Goal: Information Seeking & Learning: Learn about a topic

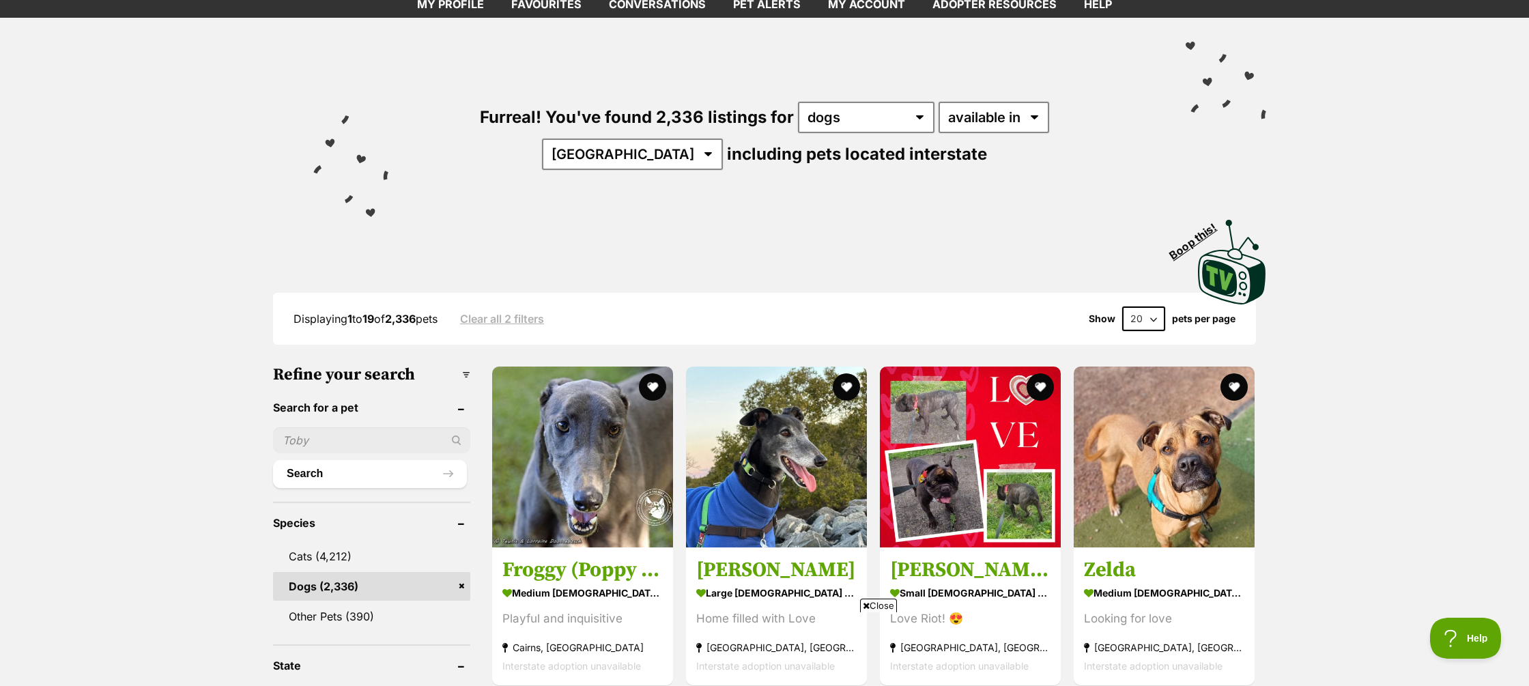
scroll to position [86, 0]
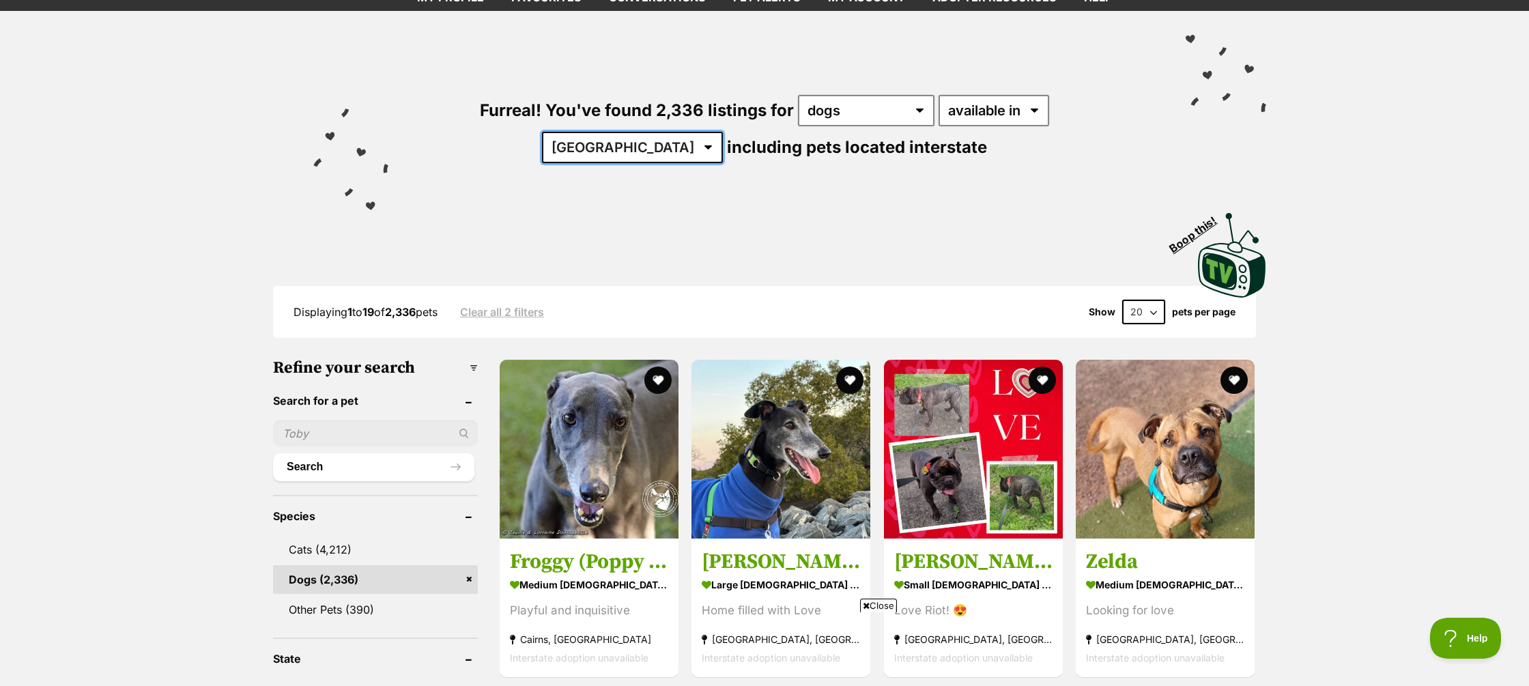
click at [723, 132] on select "Australia ACT NSW NT QLD SA TAS VIC WA" at bounding box center [632, 147] width 181 height 31
select select "WA"
click at [723, 132] on select "Australia ACT NSW NT QLD SA TAS VIC WA" at bounding box center [632, 147] width 181 height 31
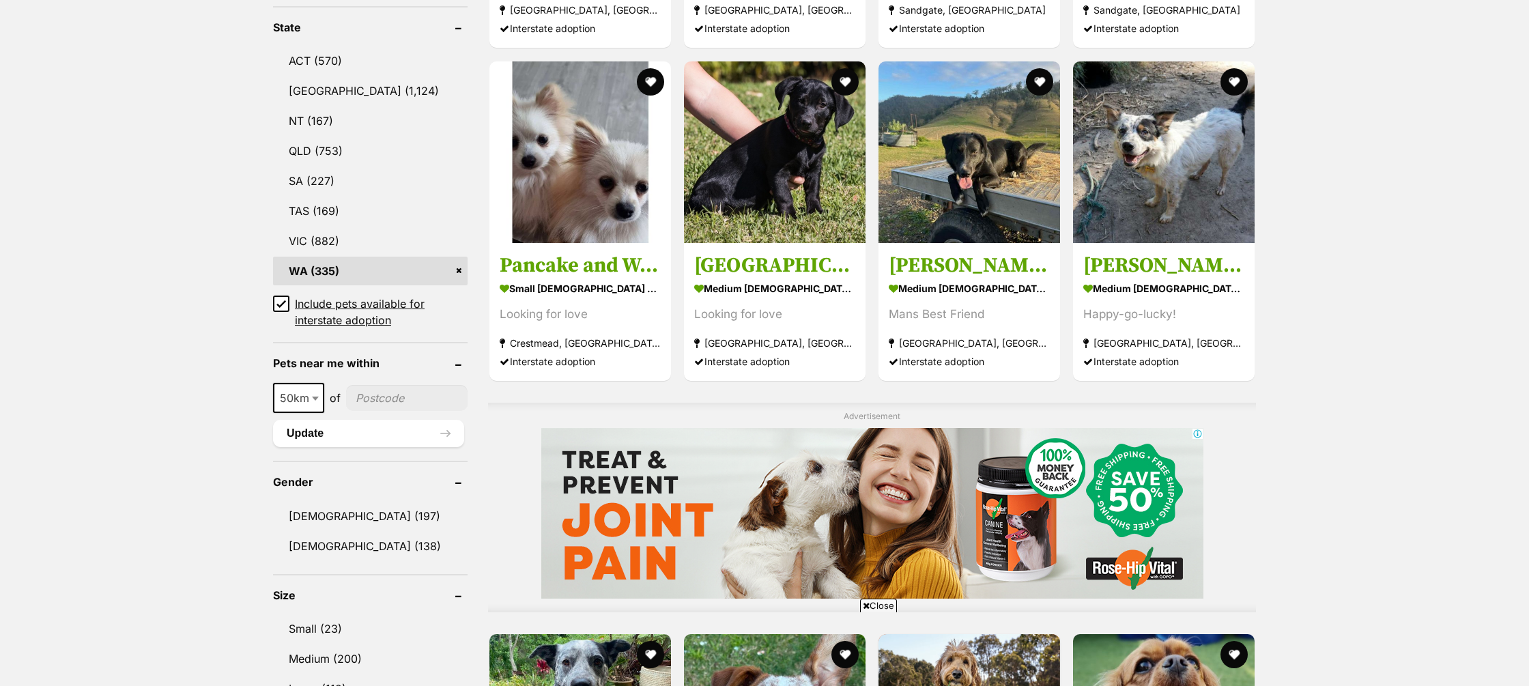
click at [280, 302] on icon at bounding box center [282, 304] width 10 height 10
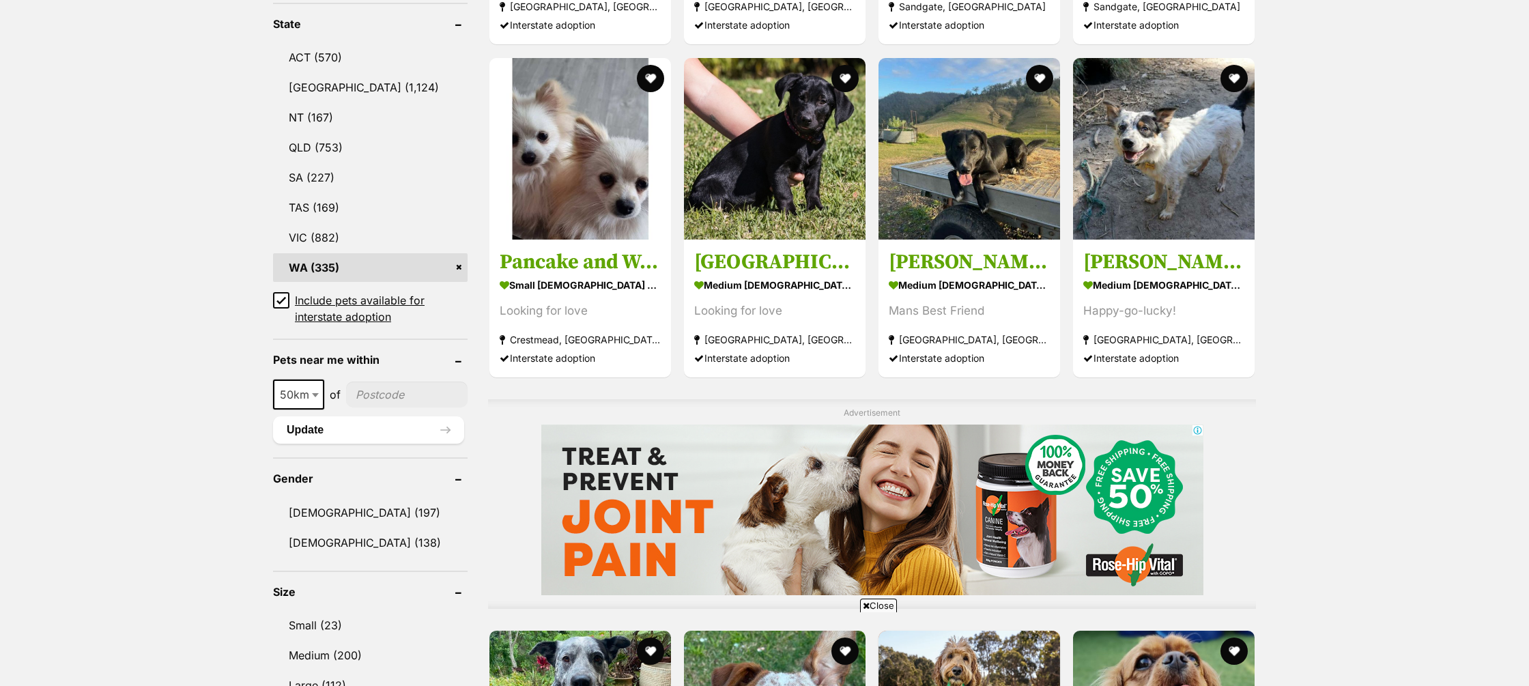
scroll to position [719, 0]
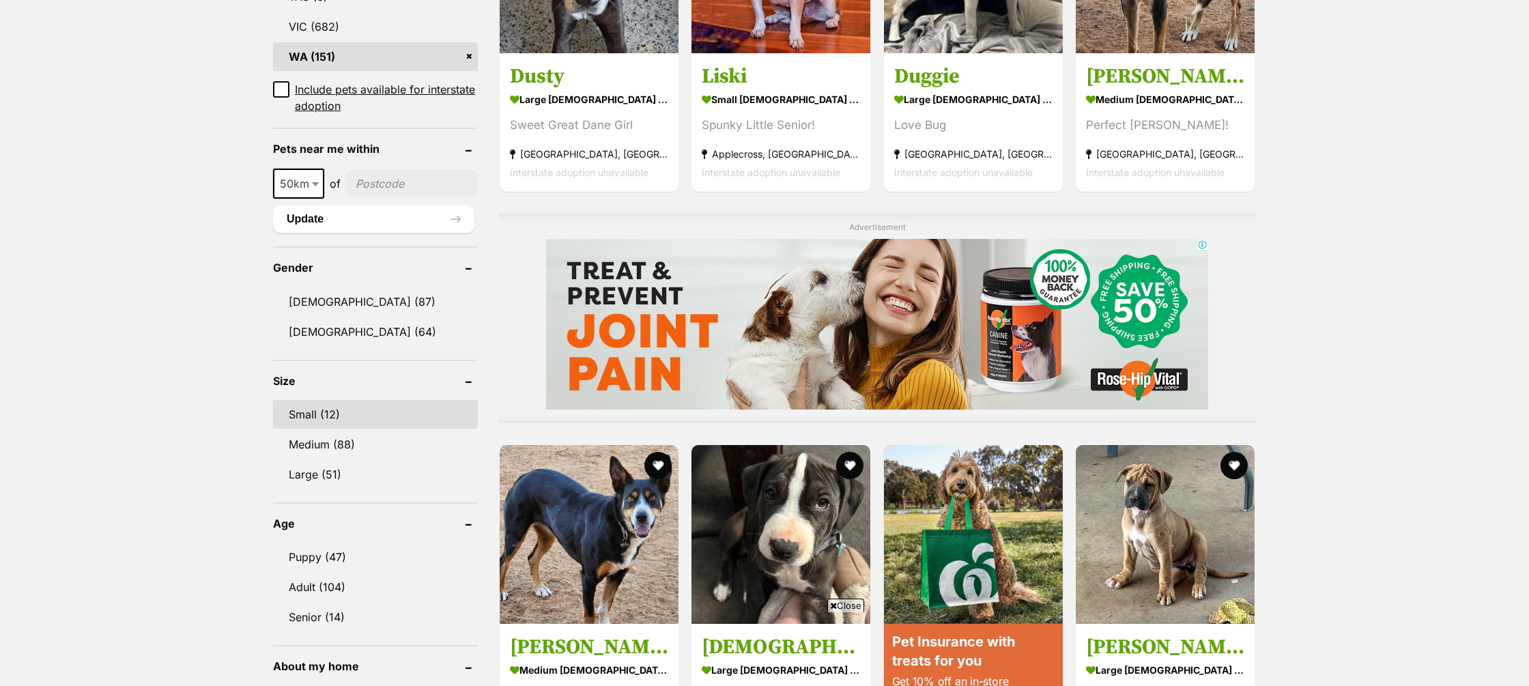
click at [335, 416] on link "Small (12)" at bounding box center [375, 414] width 205 height 29
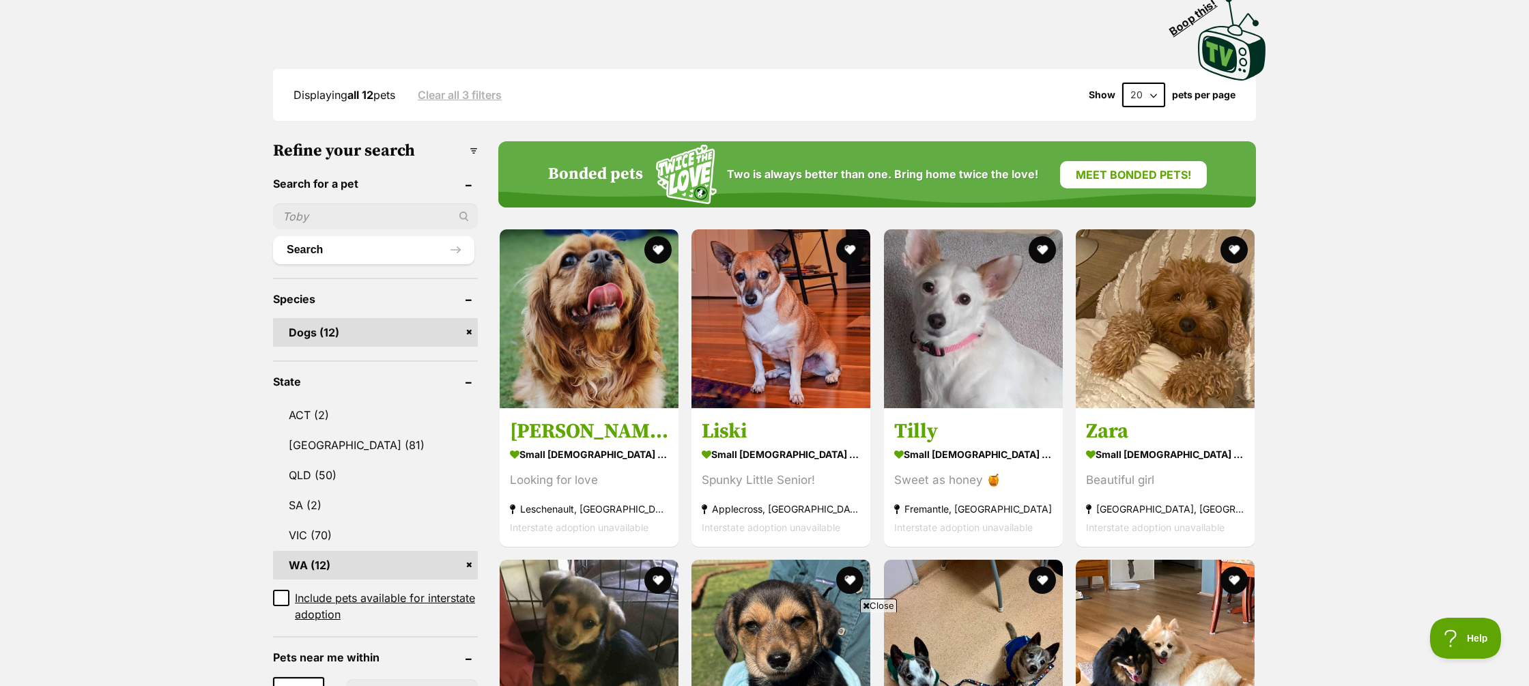
scroll to position [301, 0]
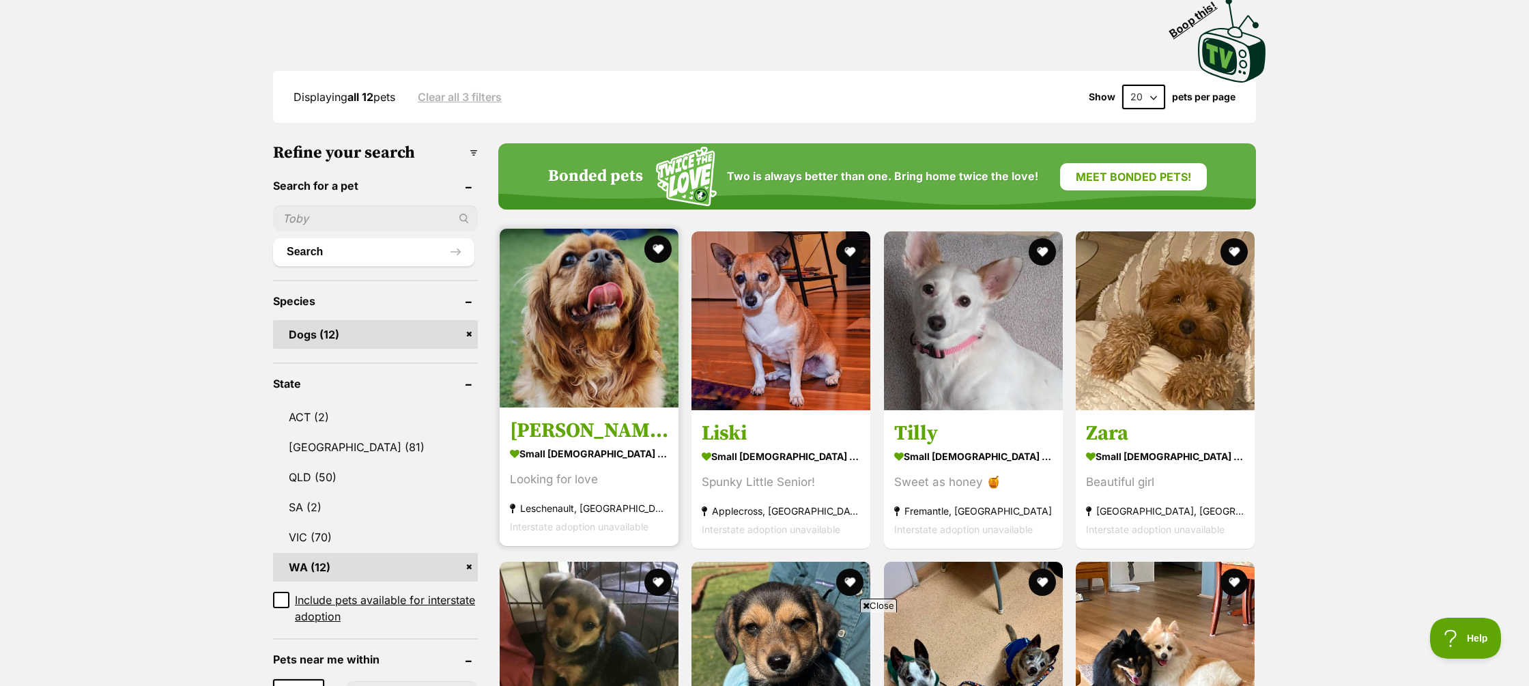
click at [548, 418] on h3 "[PERSON_NAME]" at bounding box center [589, 431] width 158 height 26
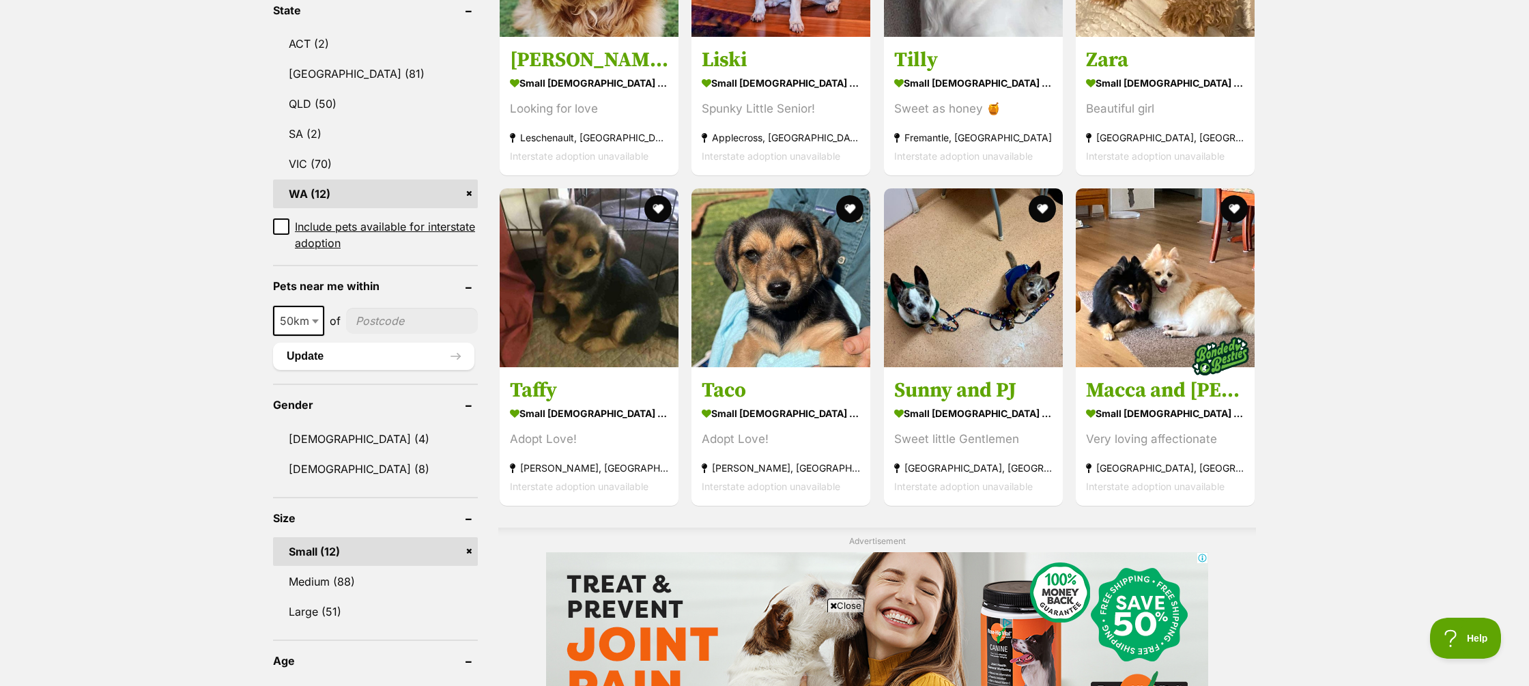
scroll to position [684, 0]
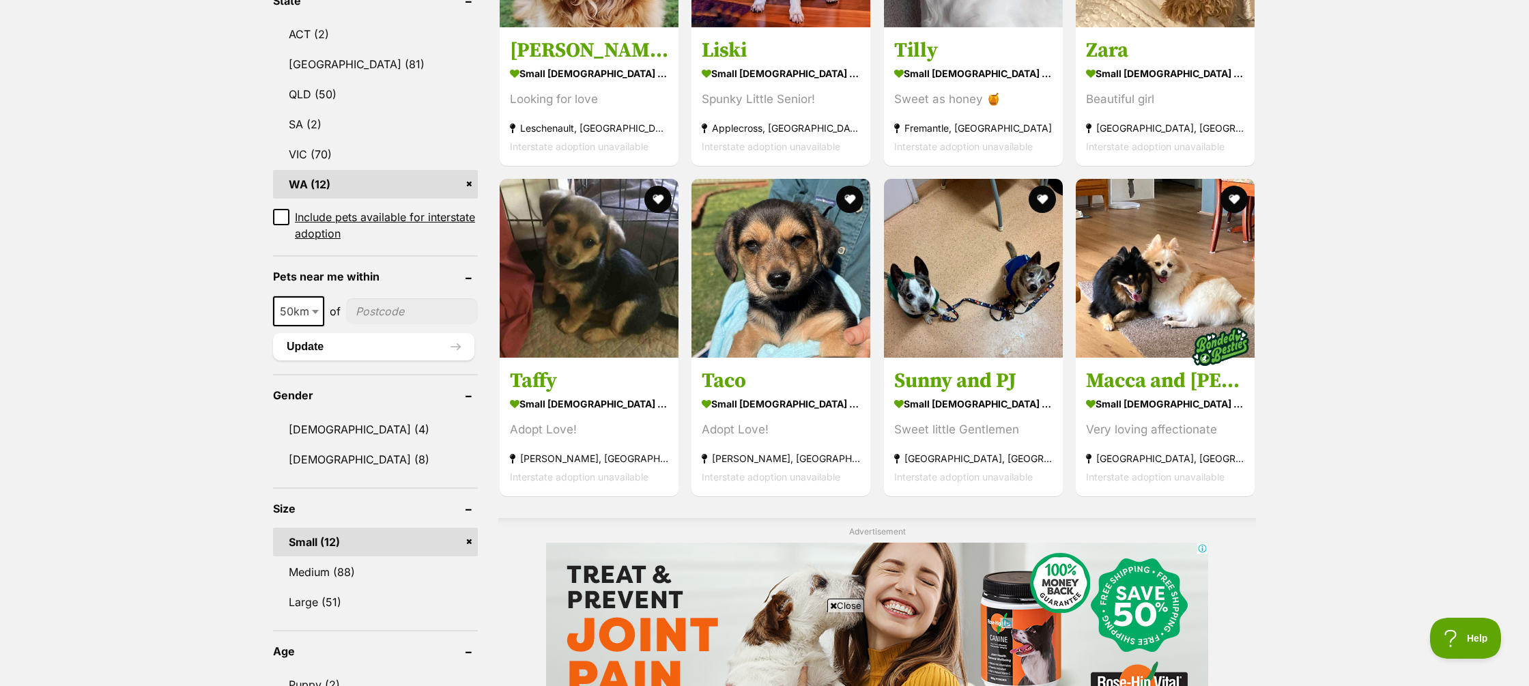
drag, startPoint x: 471, startPoint y: 502, endPoint x: 449, endPoint y: 503, distance: 22.5
click at [471, 528] on link "Small (12)" at bounding box center [375, 542] width 205 height 29
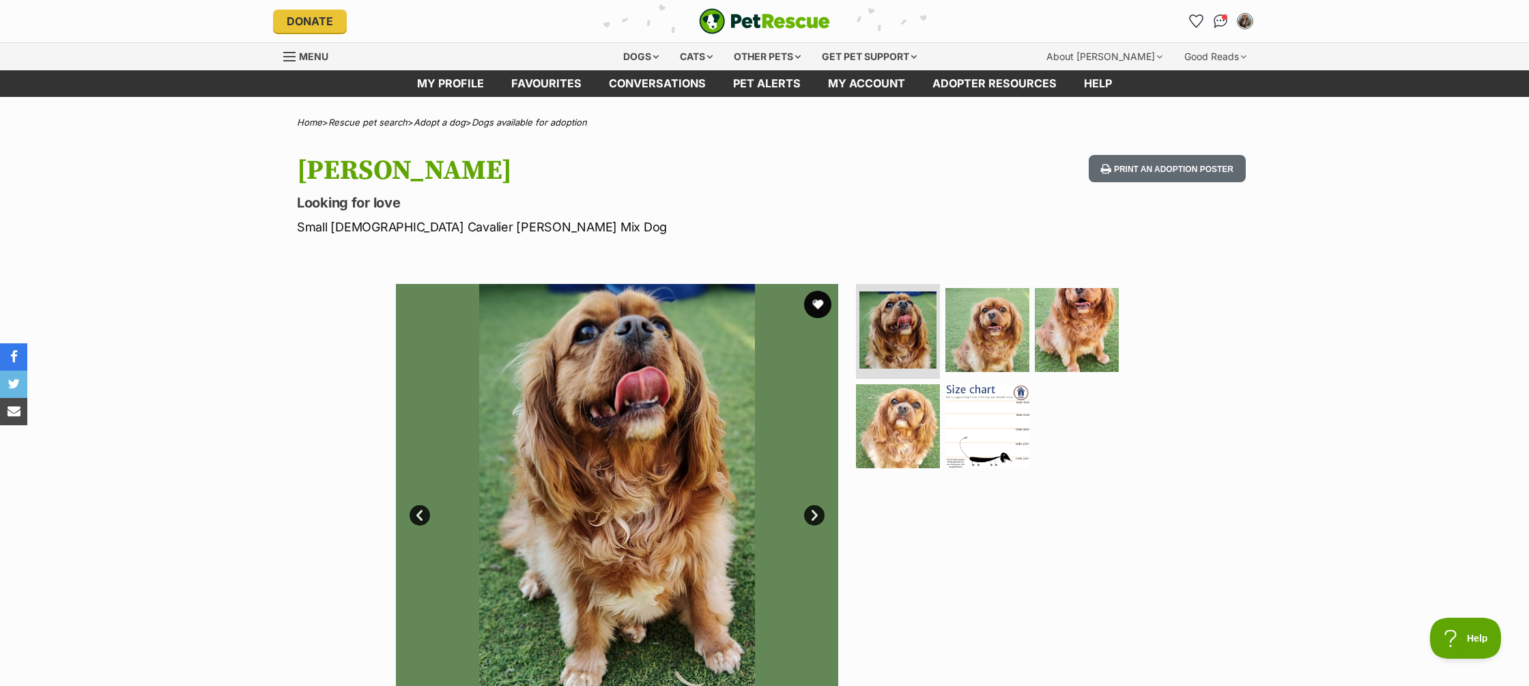
click at [814, 515] on link "Next" at bounding box center [814, 515] width 20 height 20
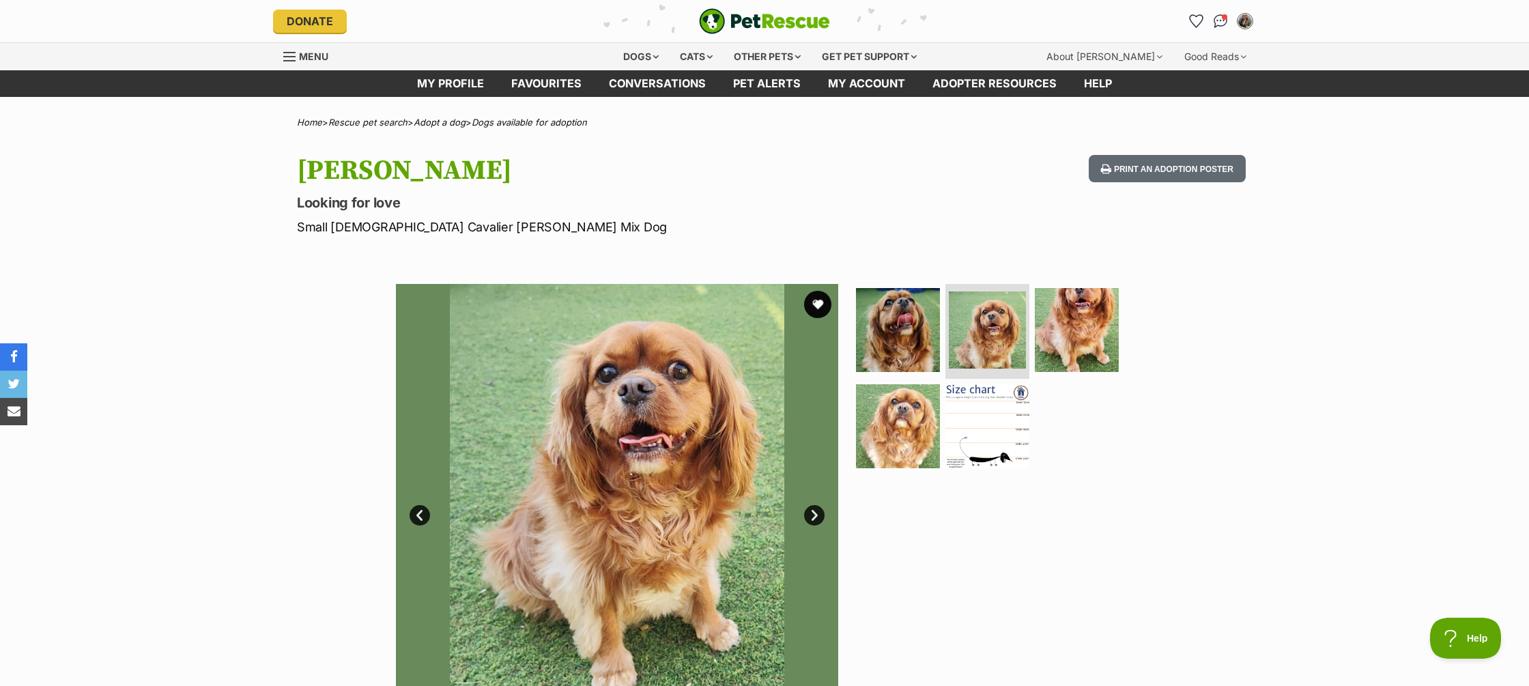
click at [814, 515] on link "Next" at bounding box center [814, 515] width 20 height 20
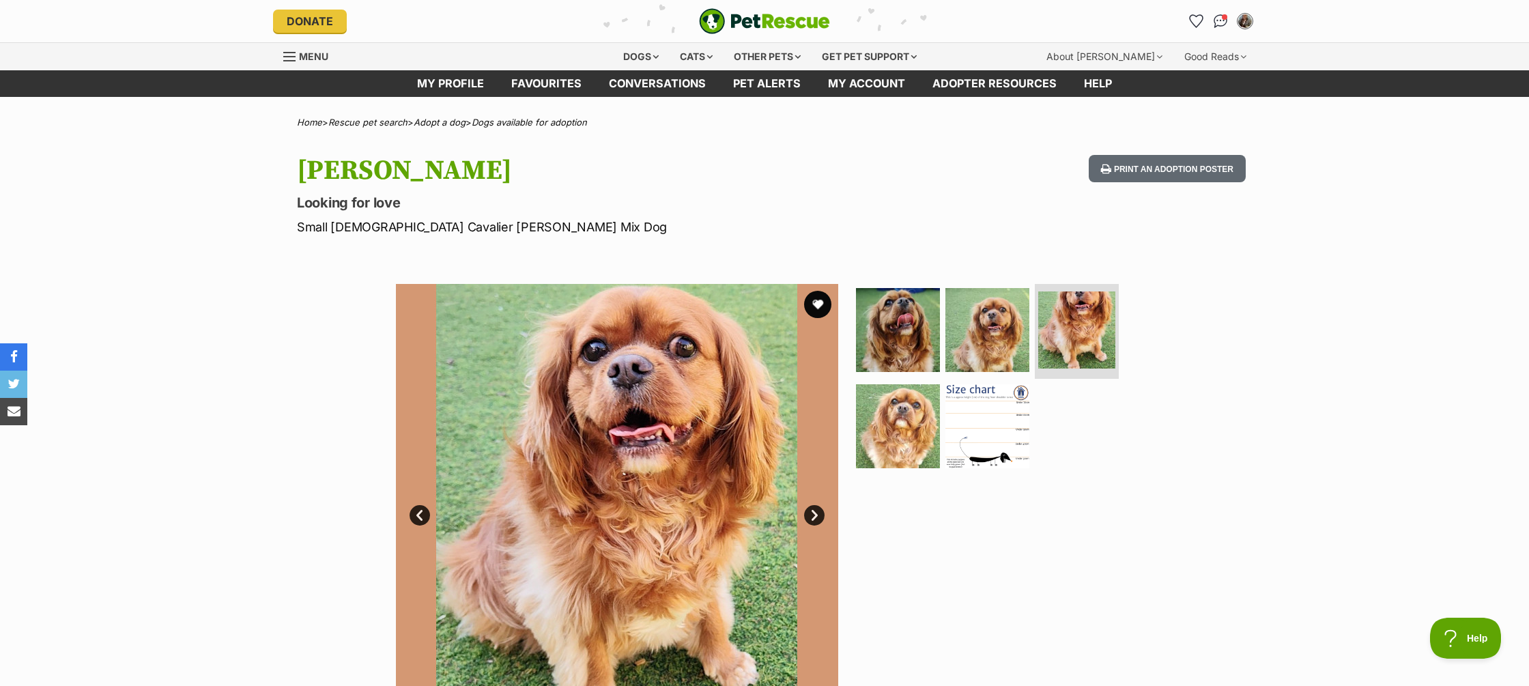
click at [814, 515] on link "Next" at bounding box center [814, 515] width 20 height 20
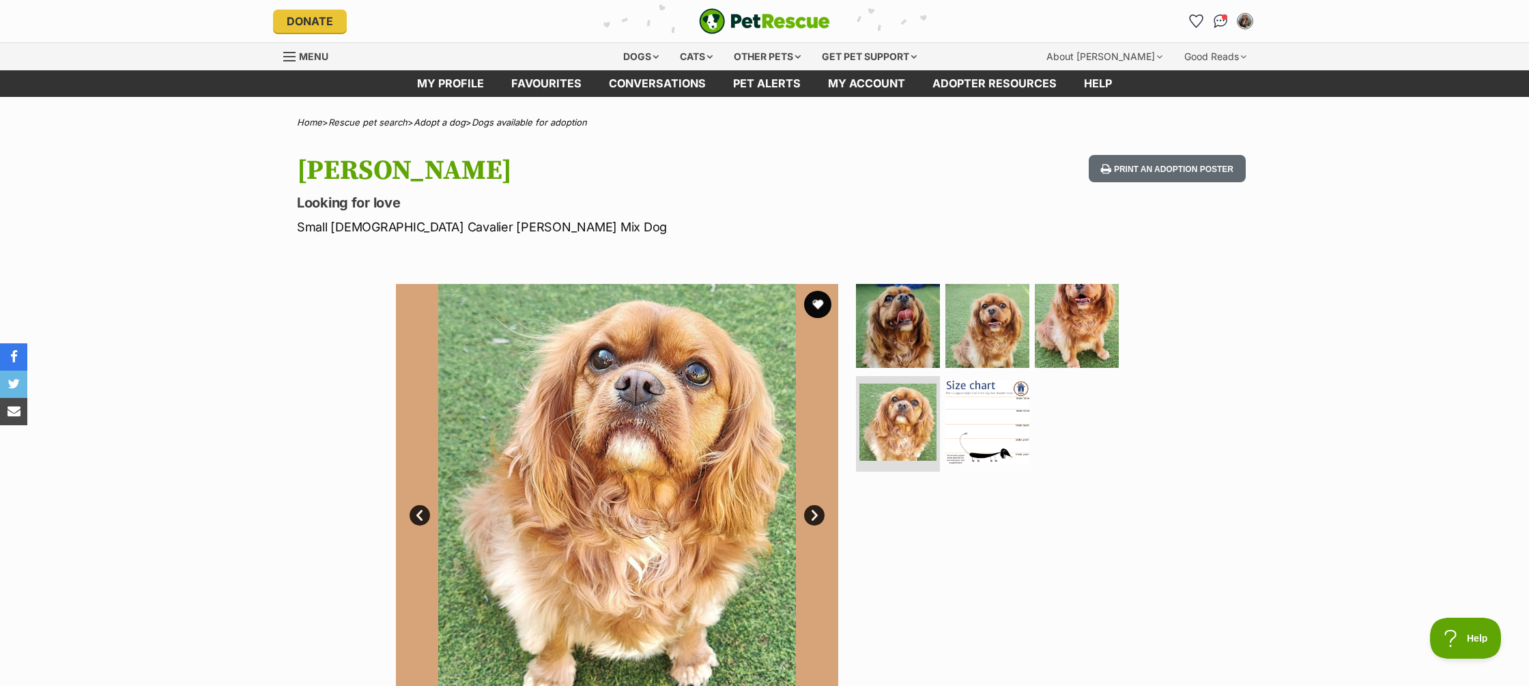
click at [814, 515] on link "Next" at bounding box center [814, 515] width 20 height 20
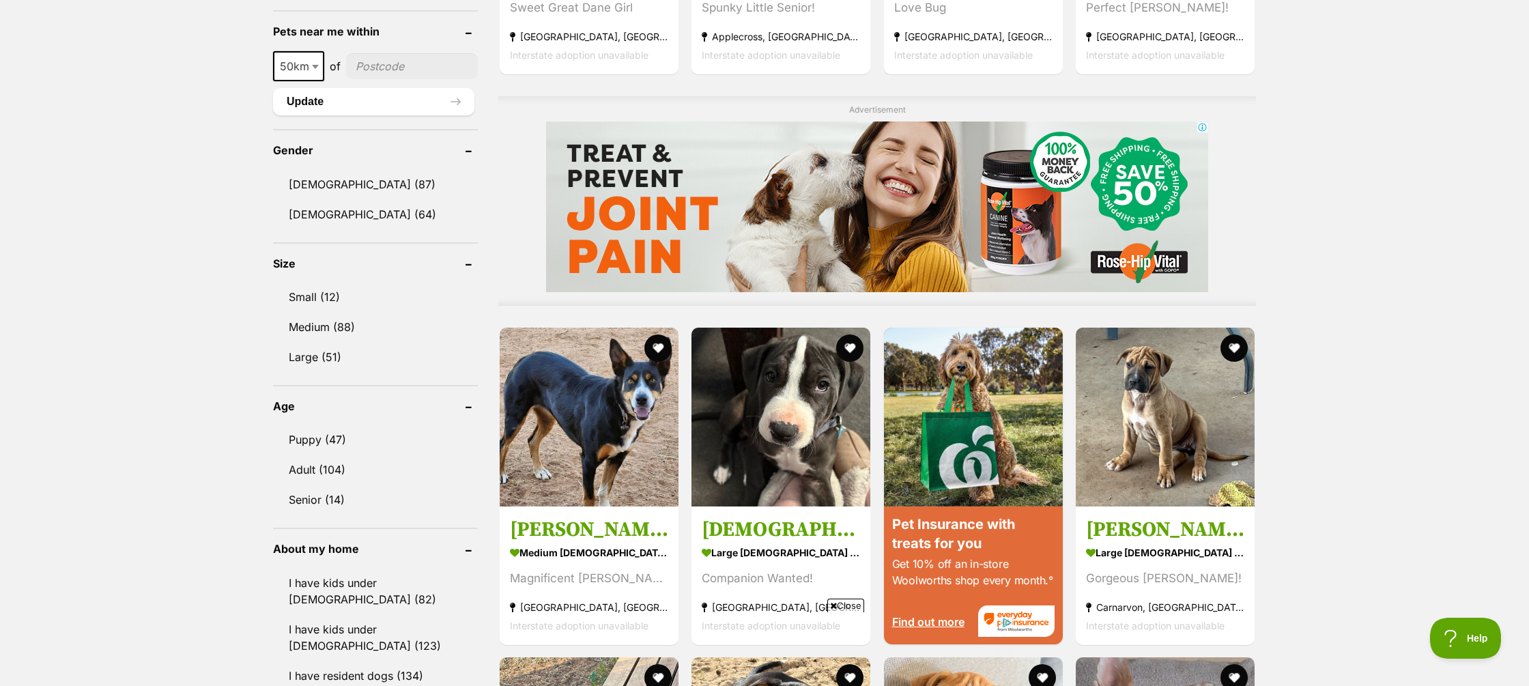
scroll to position [985, 0]
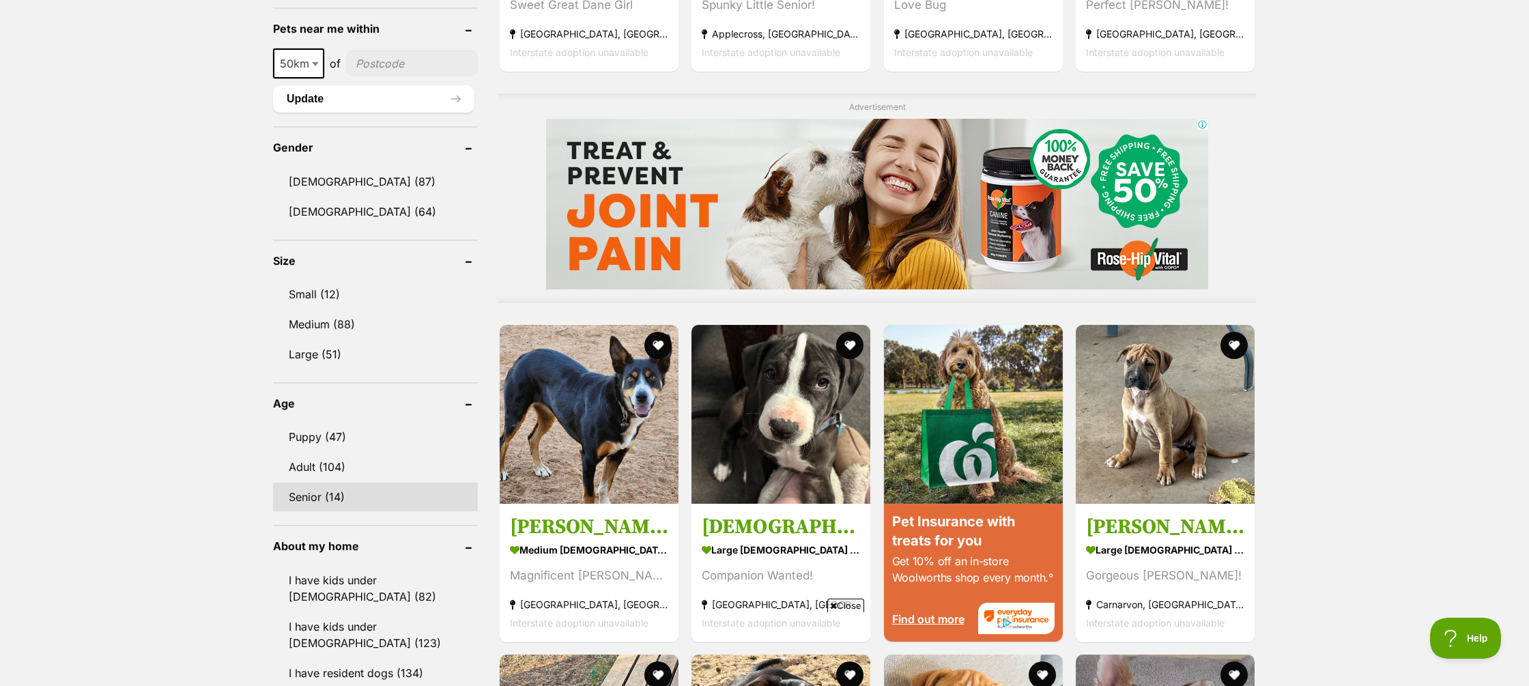
click at [328, 499] on link "Senior (14)" at bounding box center [375, 497] width 205 height 29
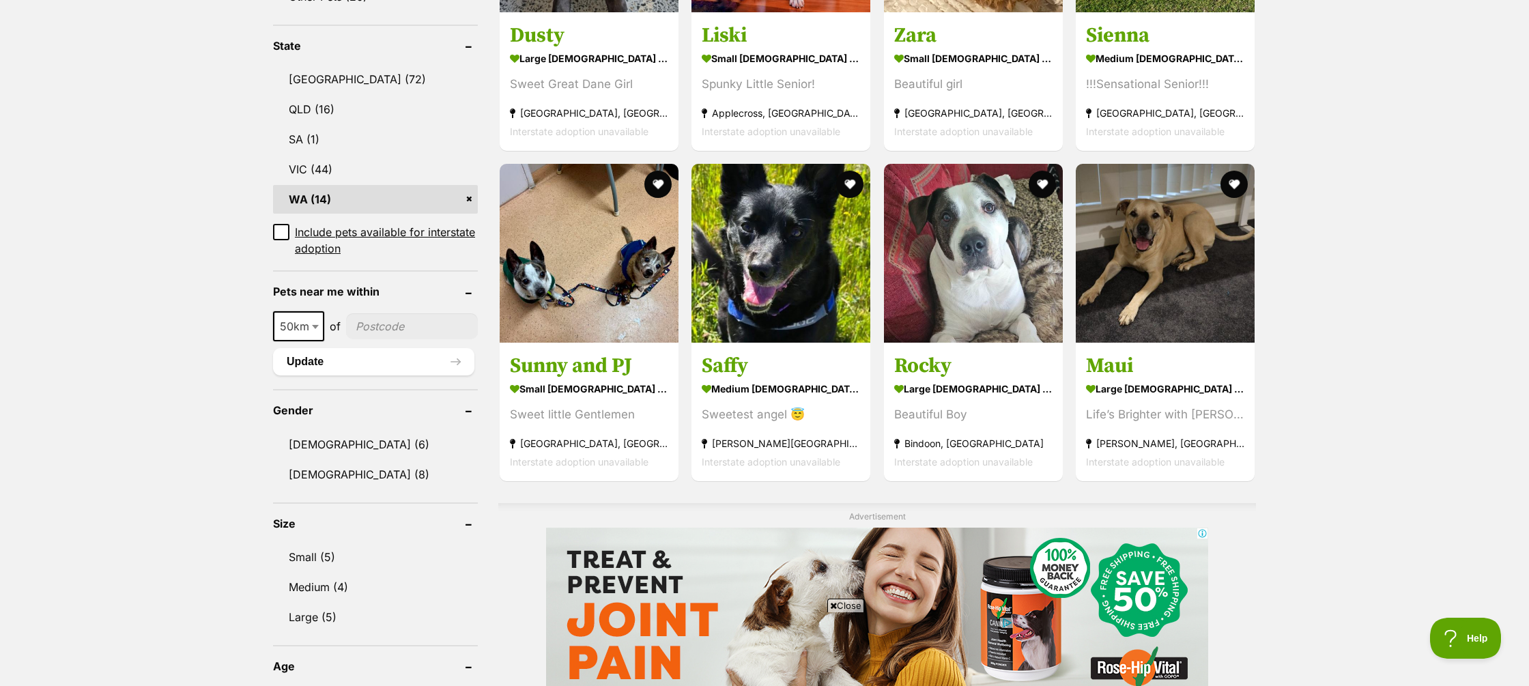
scroll to position [701, 0]
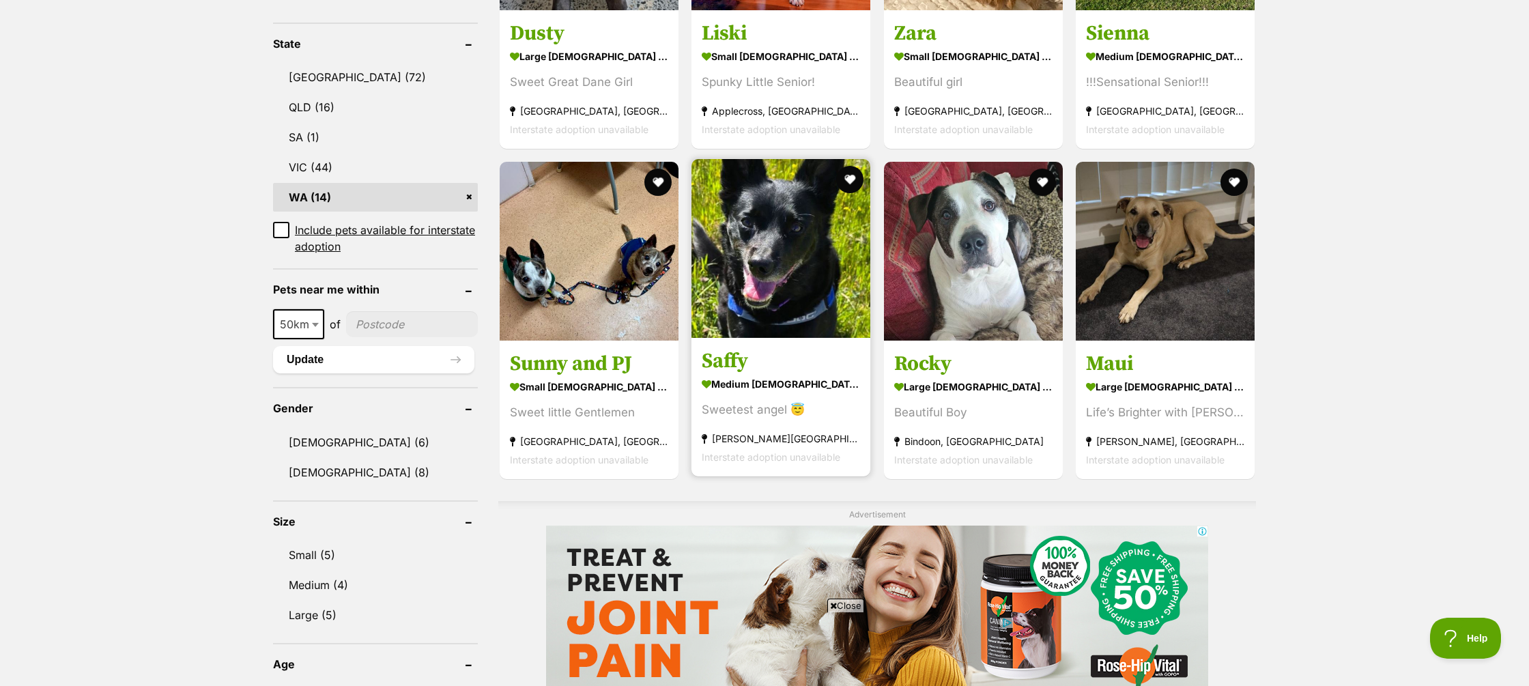
click at [773, 374] on strong "medium [DEMOGRAPHIC_DATA] Dog" at bounding box center [781, 384] width 158 height 20
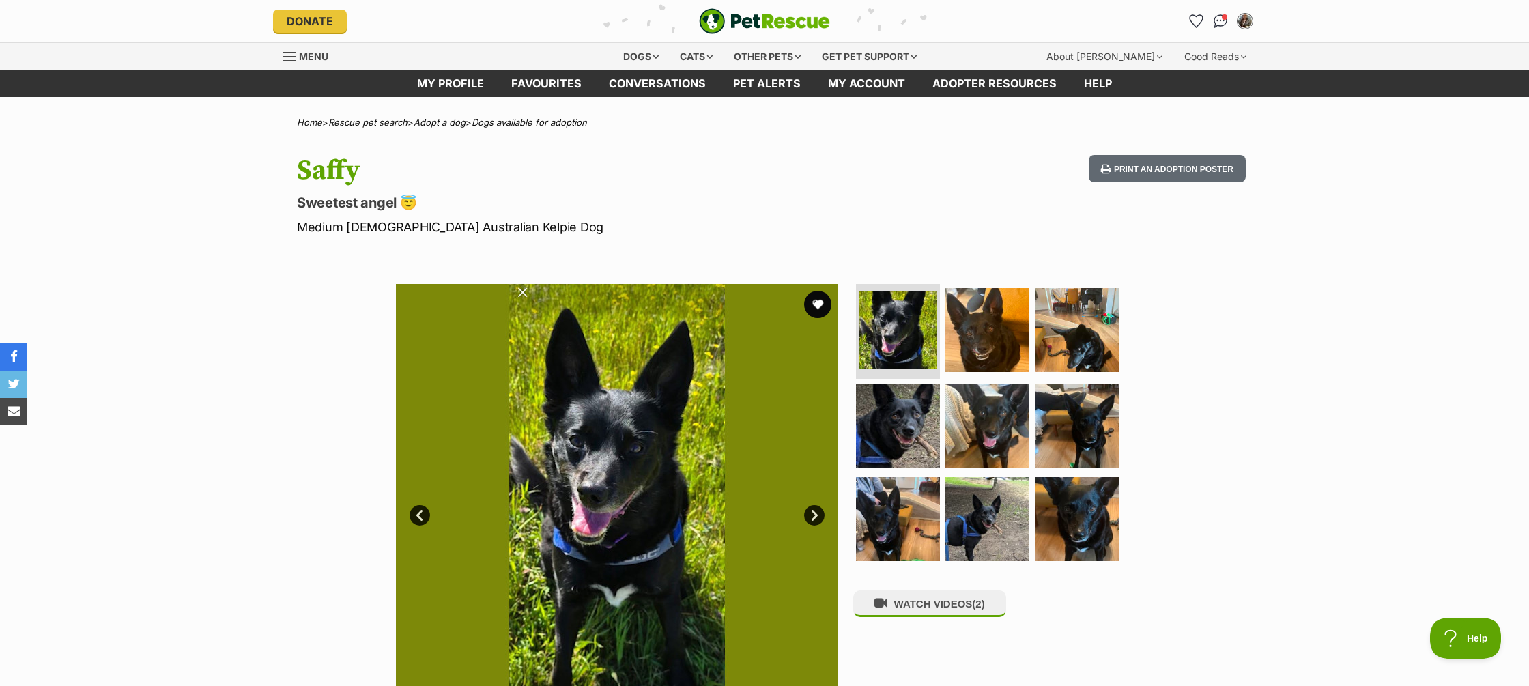
click at [815, 517] on link "Next" at bounding box center [814, 515] width 20 height 20
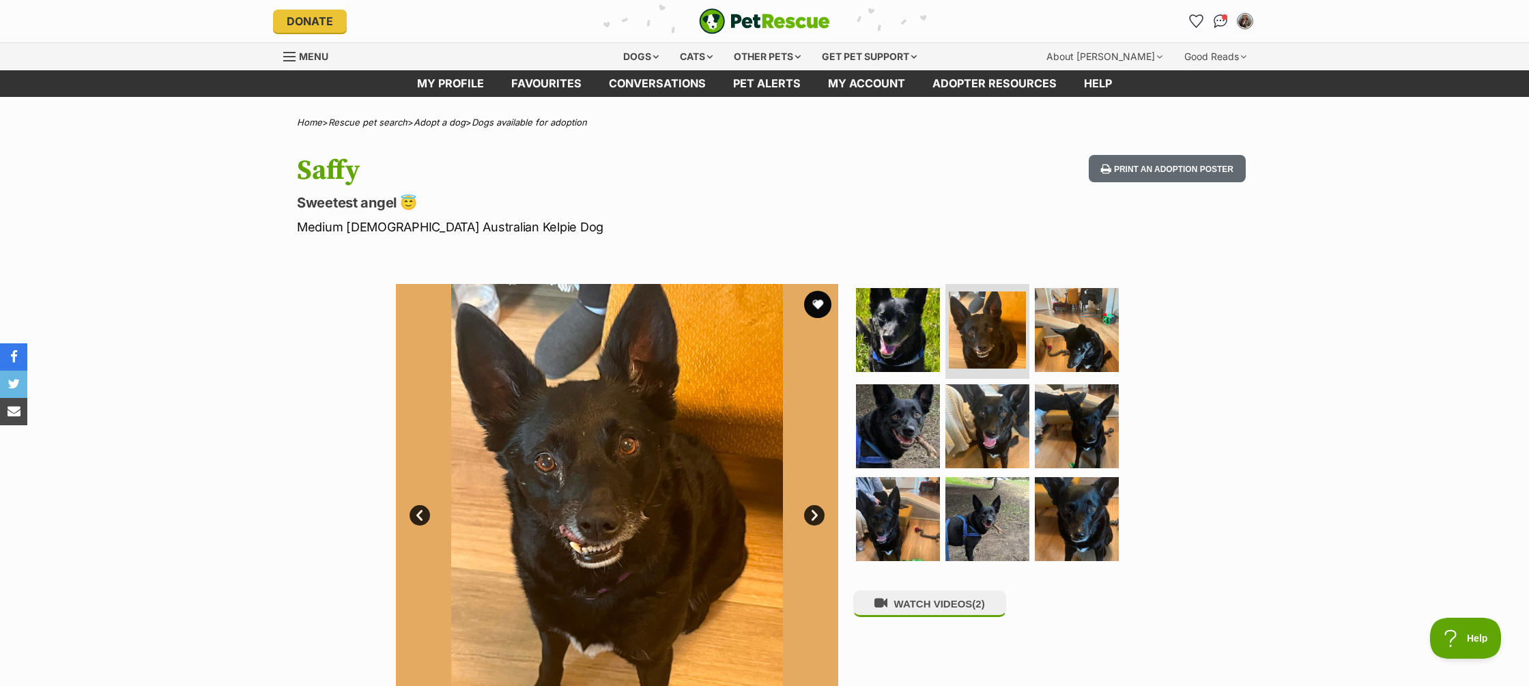
click at [815, 517] on link "Next" at bounding box center [814, 515] width 20 height 20
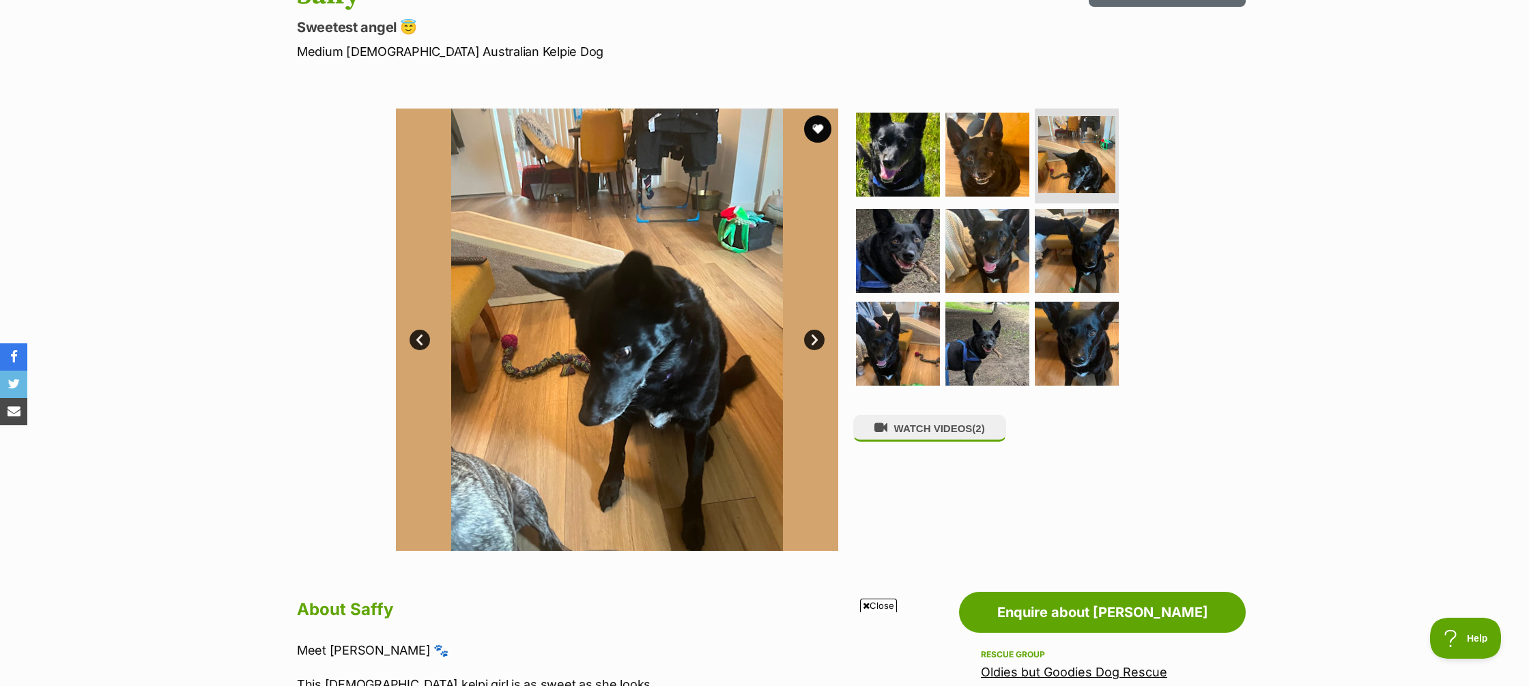
scroll to position [134, 0]
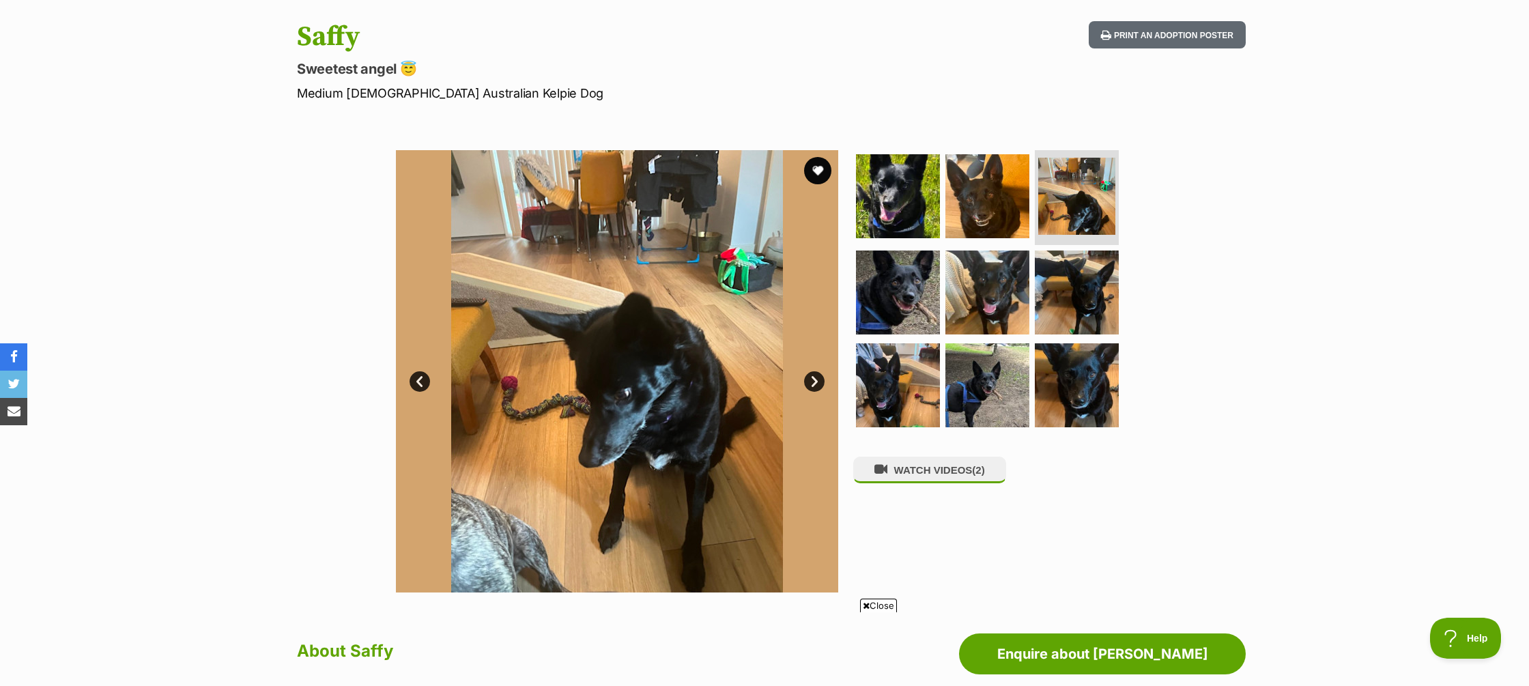
click at [814, 381] on link "Next" at bounding box center [814, 381] width 20 height 20
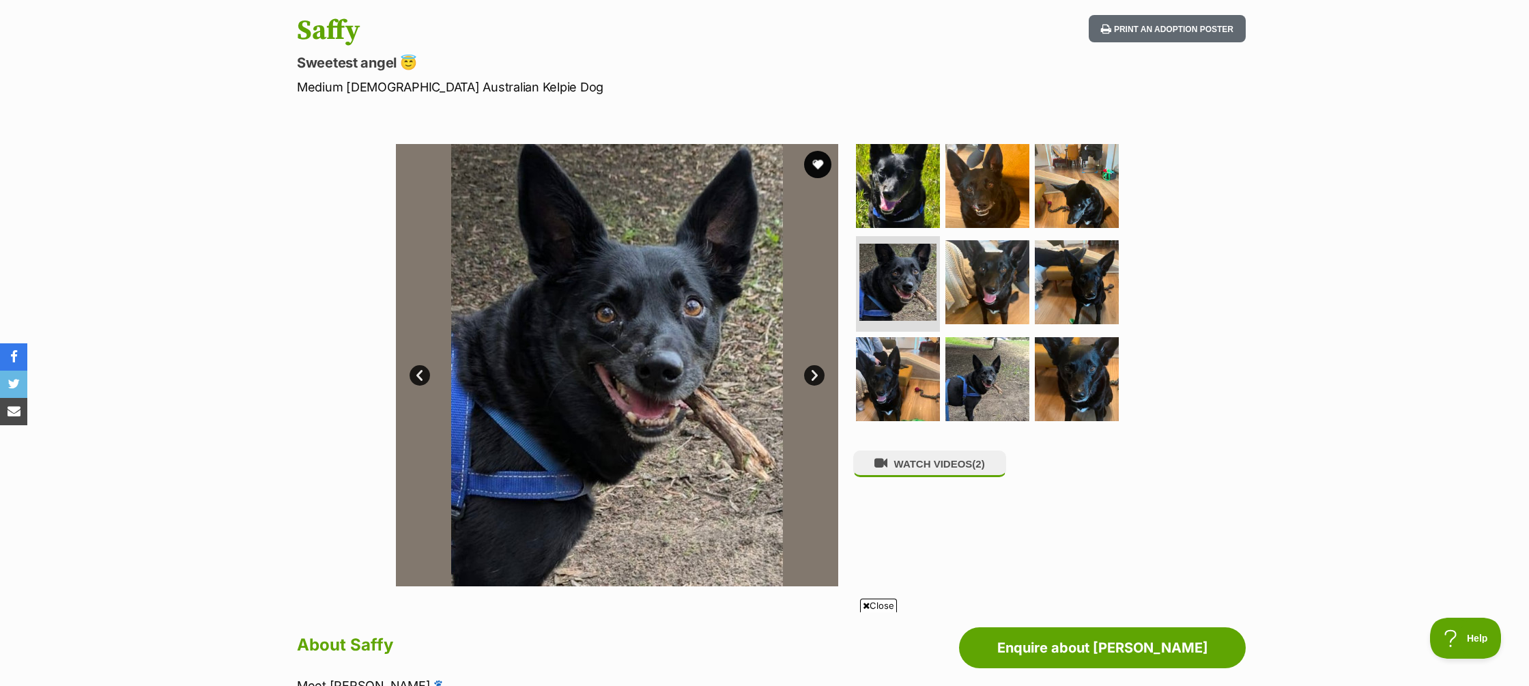
scroll to position [139, 0]
click at [814, 381] on link "Next" at bounding box center [814, 376] width 20 height 20
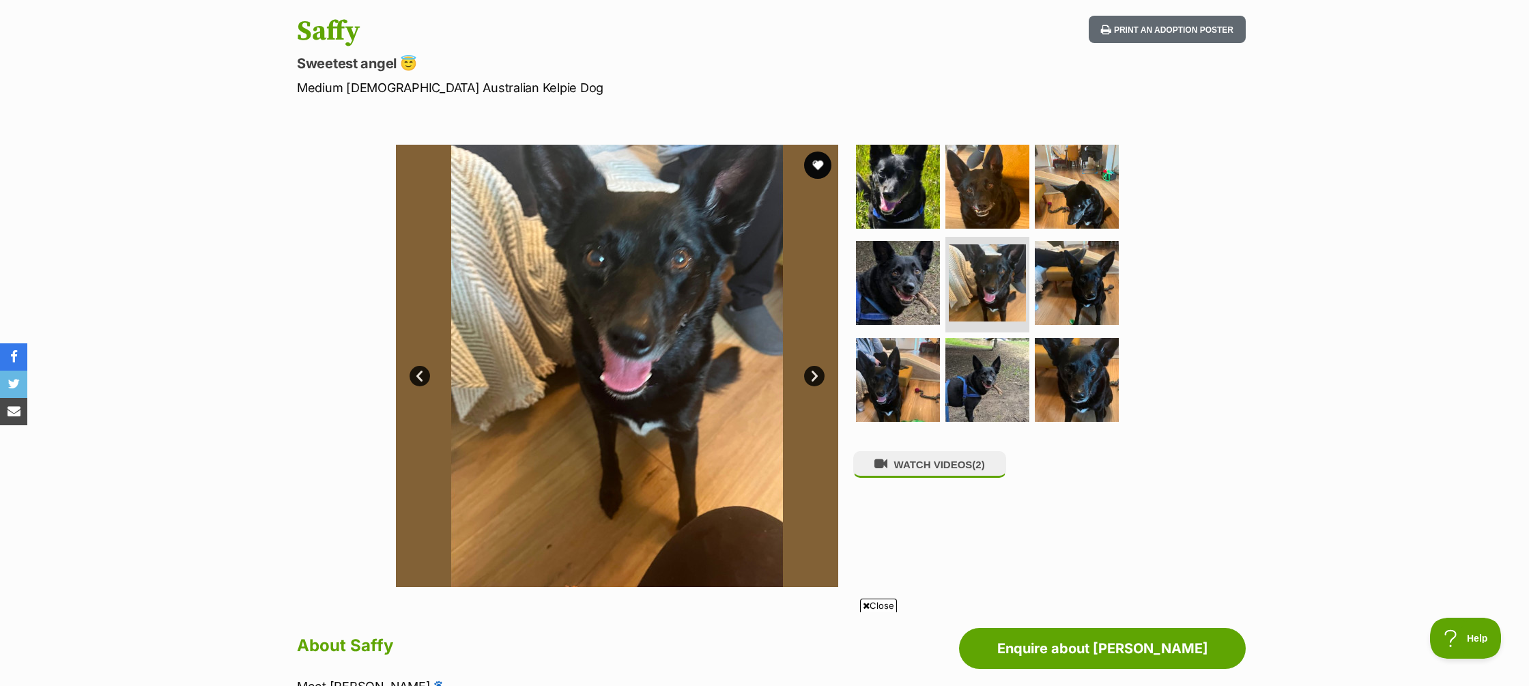
click at [814, 381] on link "Next" at bounding box center [814, 376] width 20 height 20
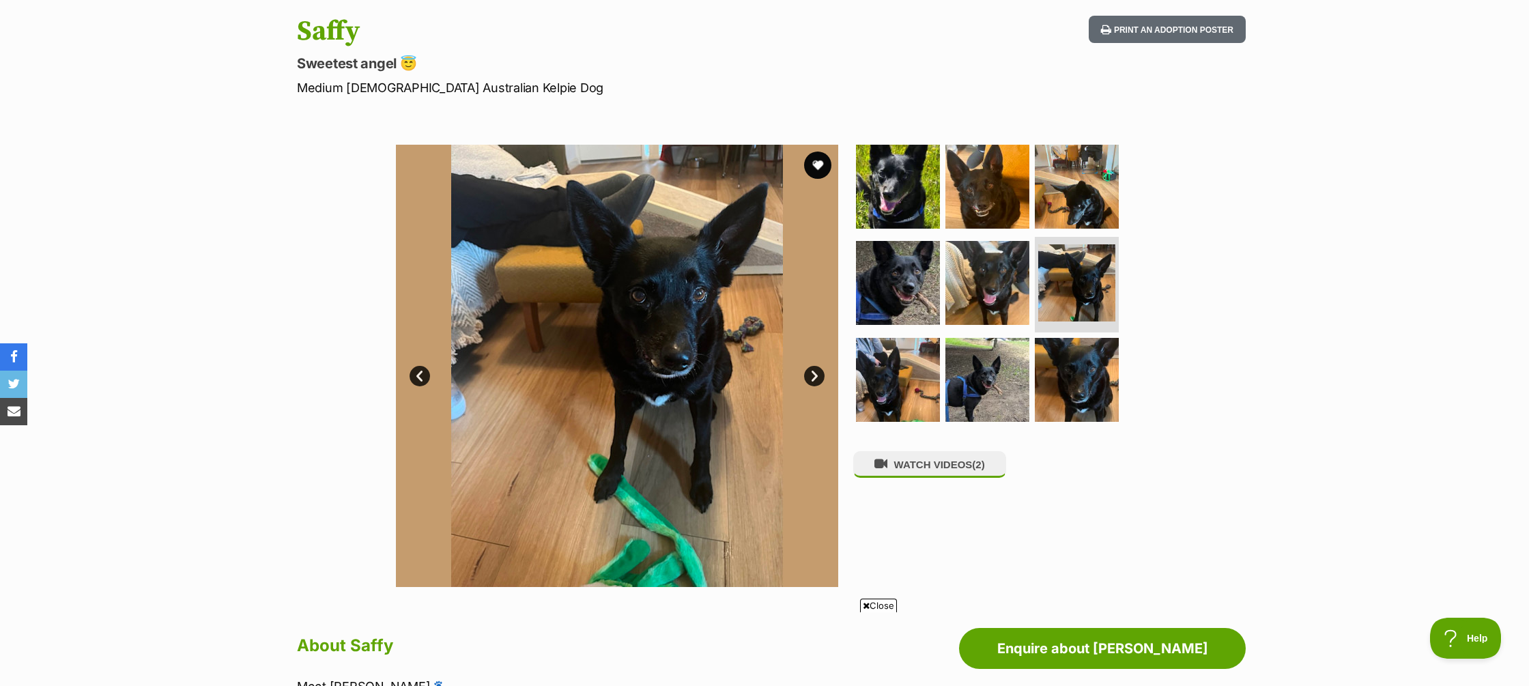
click at [815, 379] on link "Next" at bounding box center [814, 376] width 20 height 20
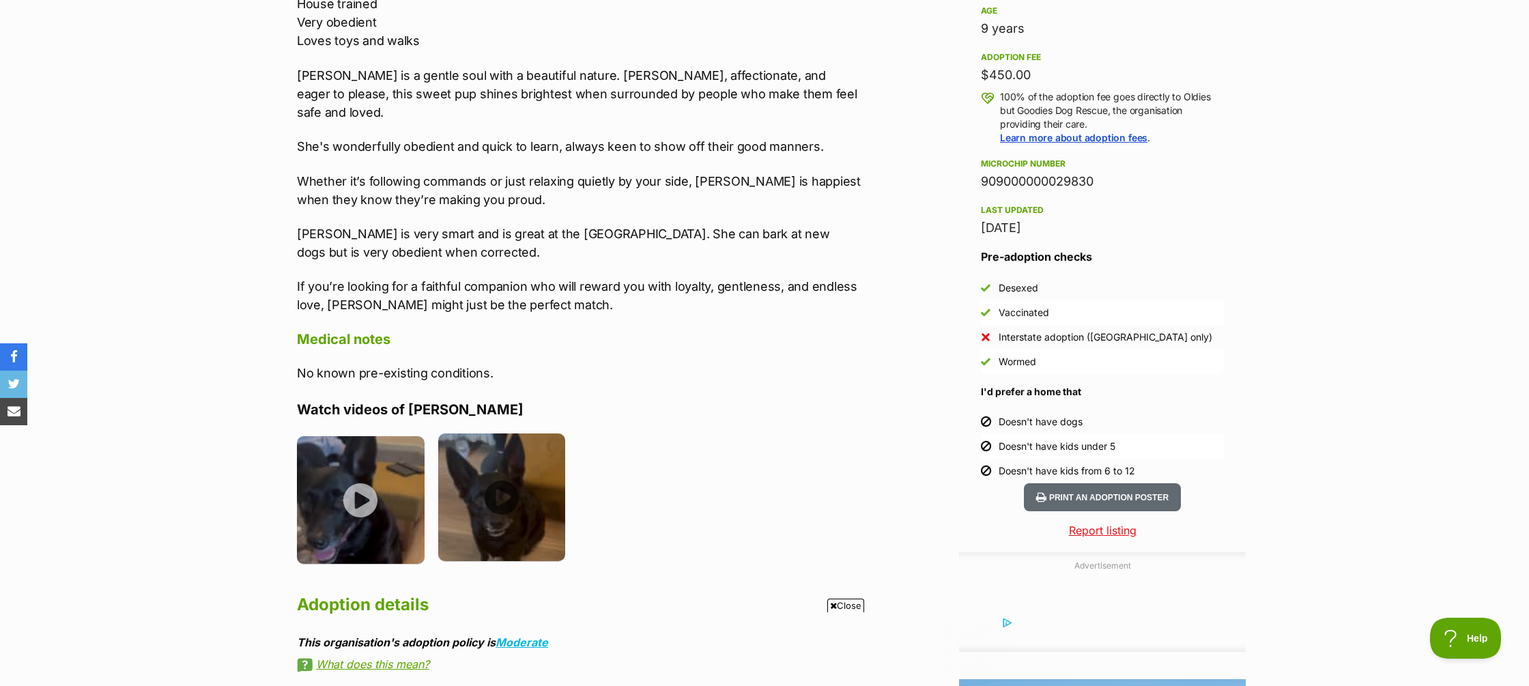
scroll to position [0, 0]
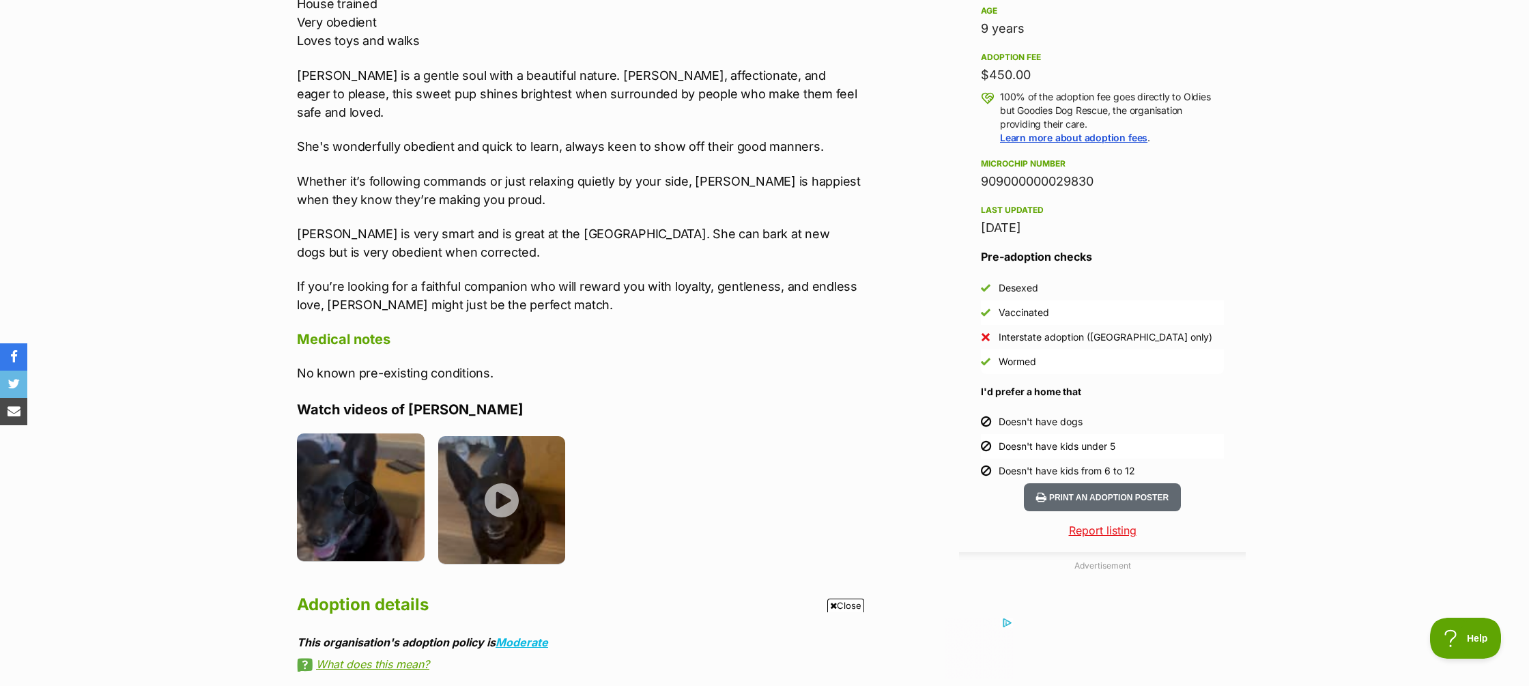
click at [369, 485] on img at bounding box center [361, 498] width 128 height 128
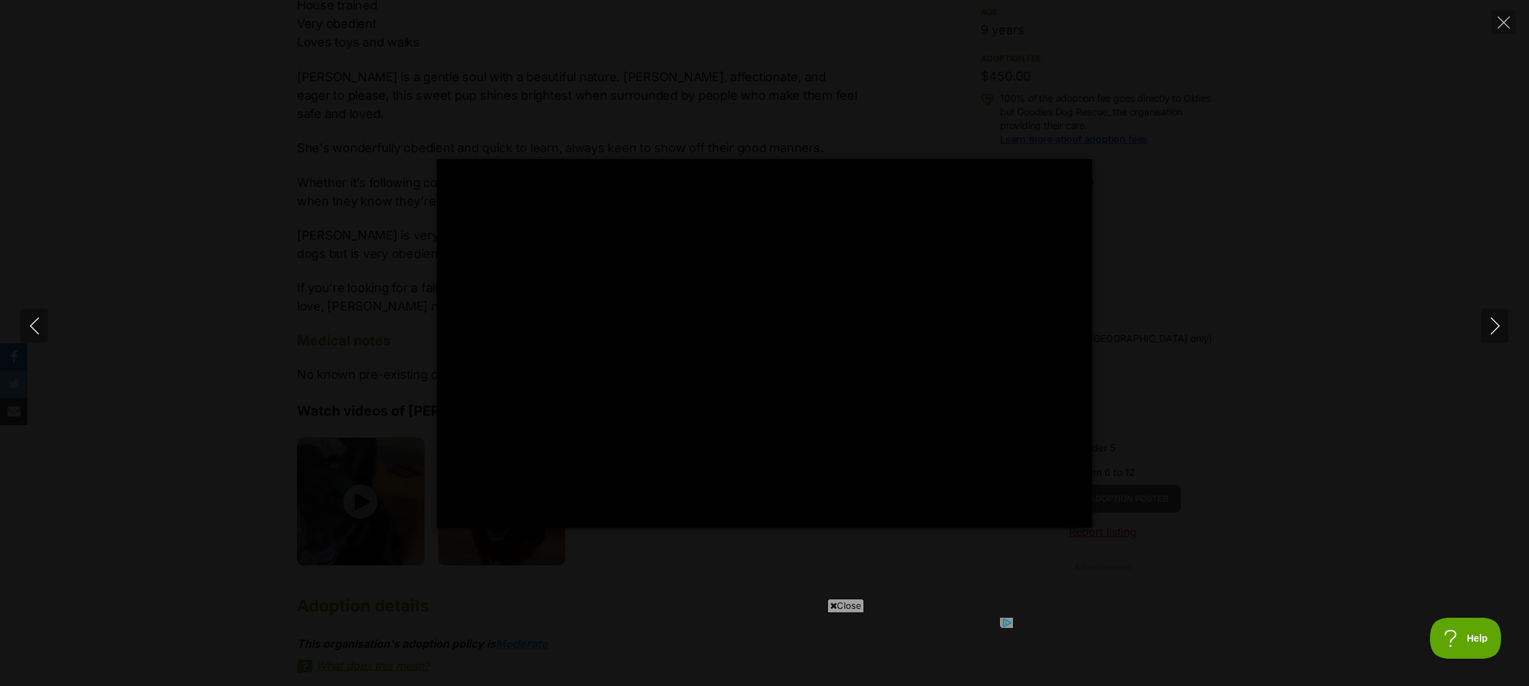
type input "100"
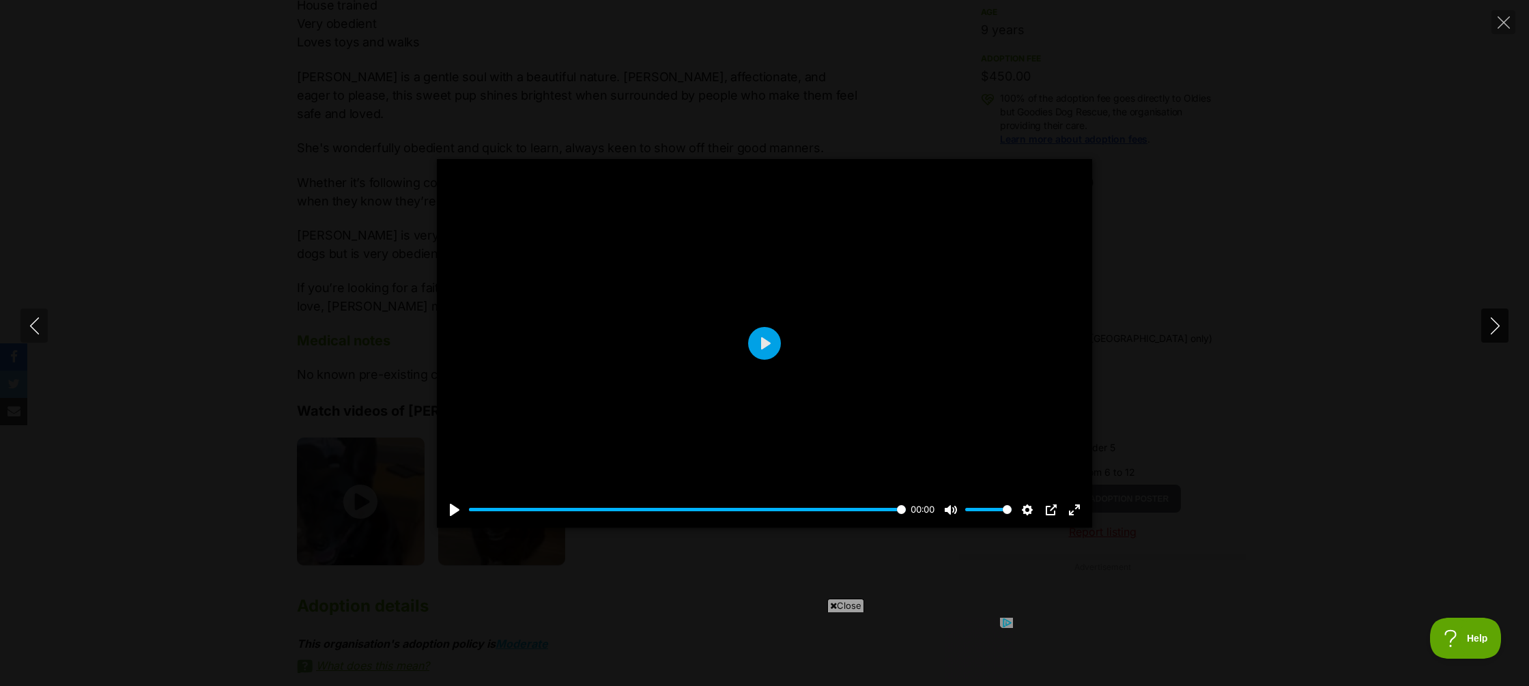
click at [1496, 322] on icon "Next" at bounding box center [1494, 325] width 9 height 17
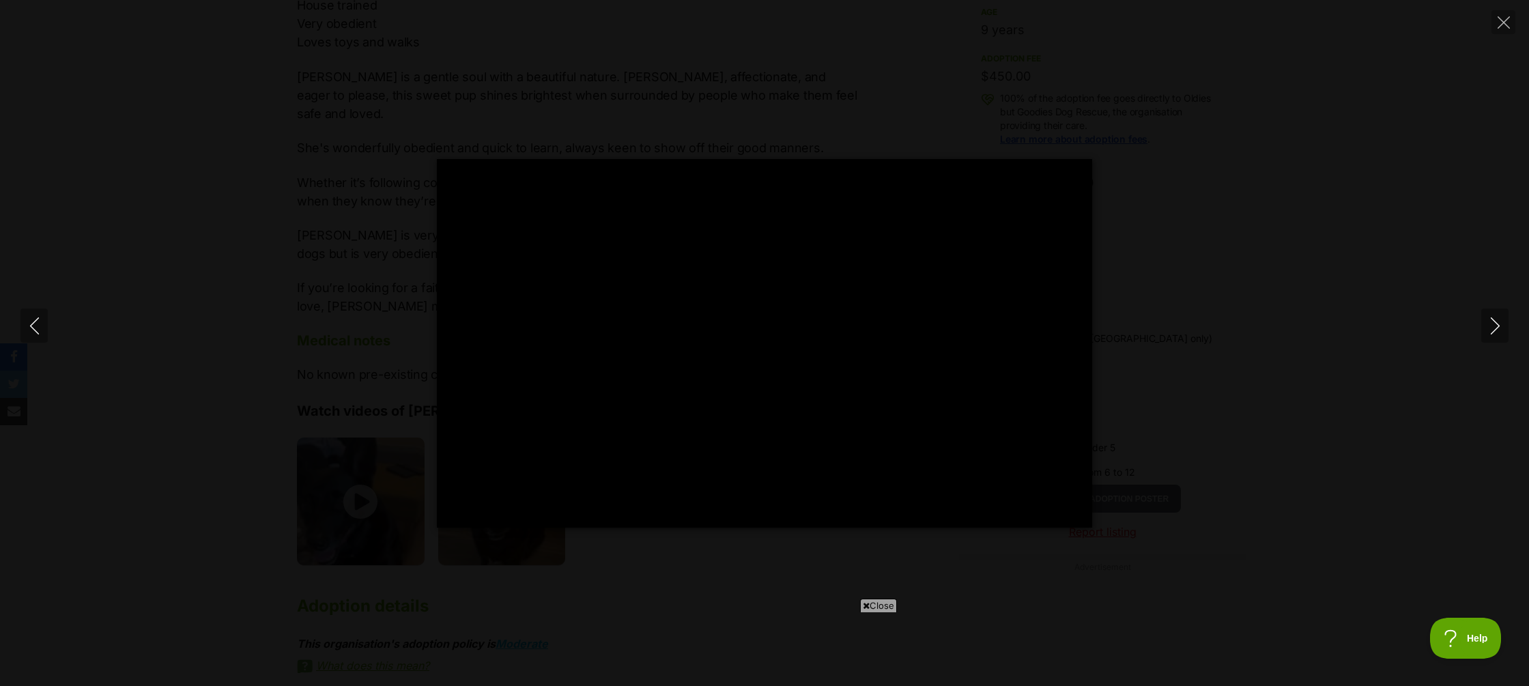
type input "100"
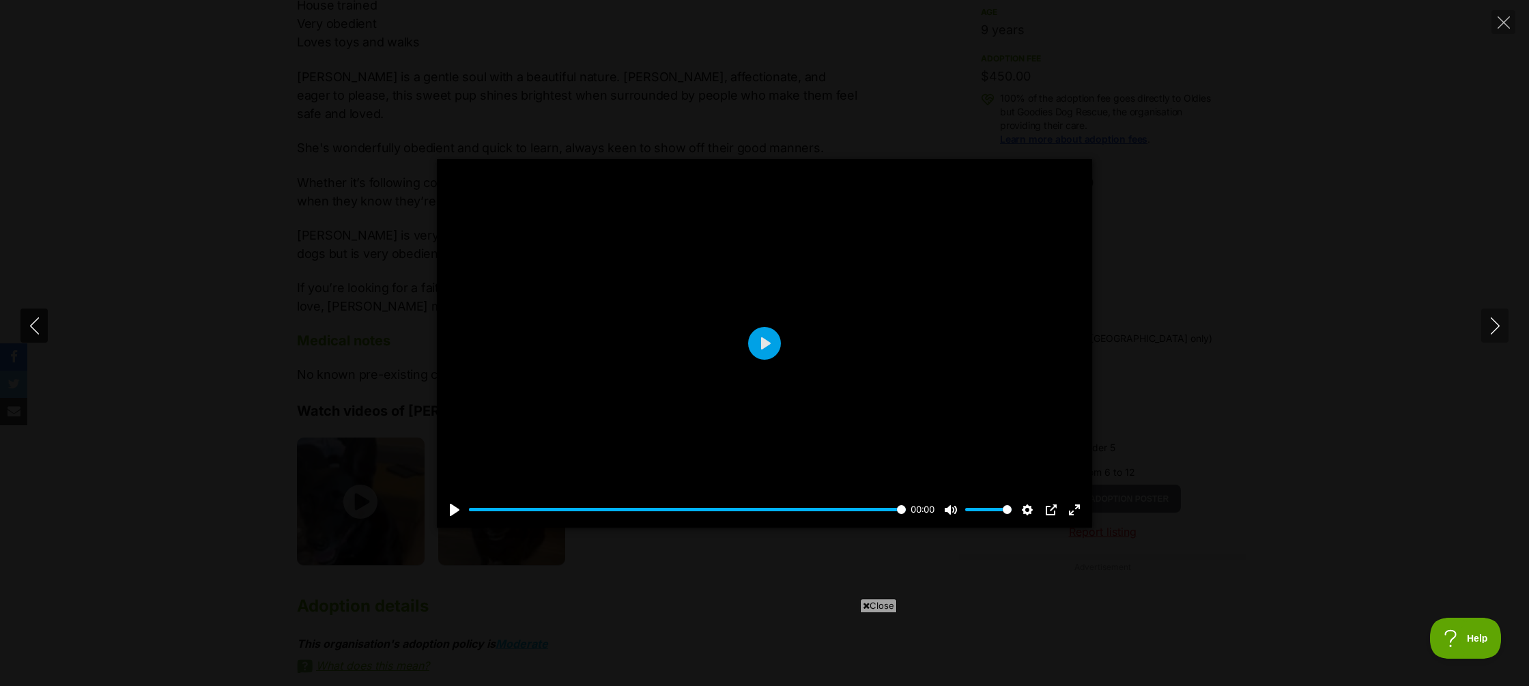
click at [36, 323] on icon "Previous" at bounding box center [34, 325] width 17 height 17
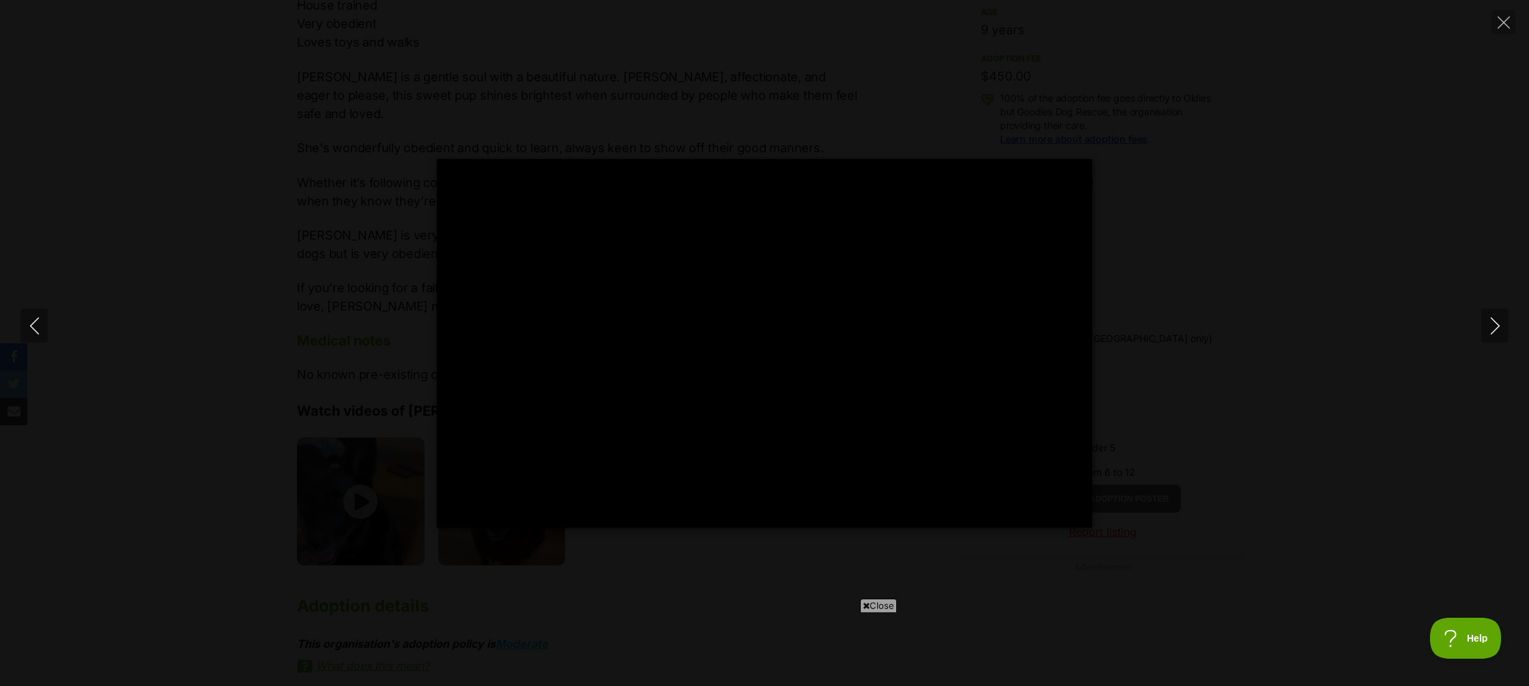
type input "3.77"
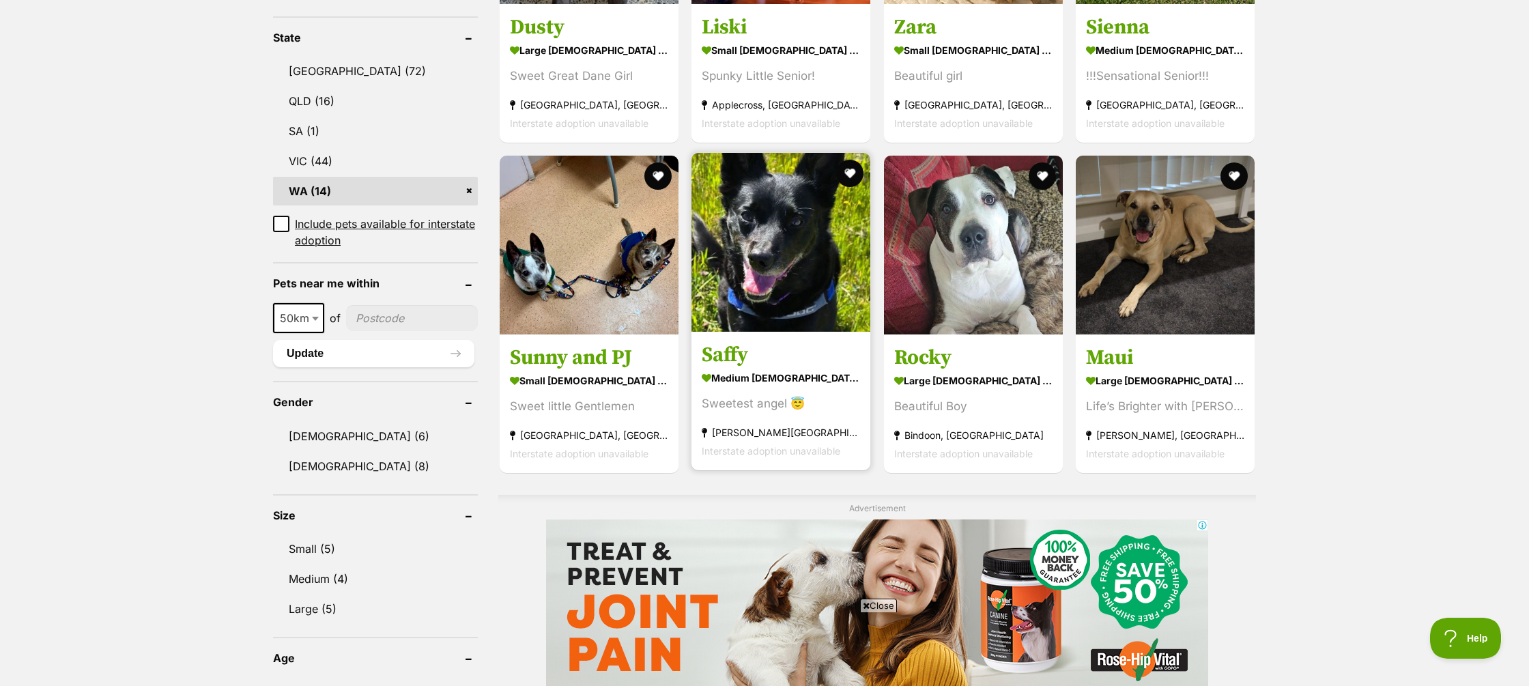
click at [738, 342] on h3 "Saffy" at bounding box center [781, 355] width 158 height 26
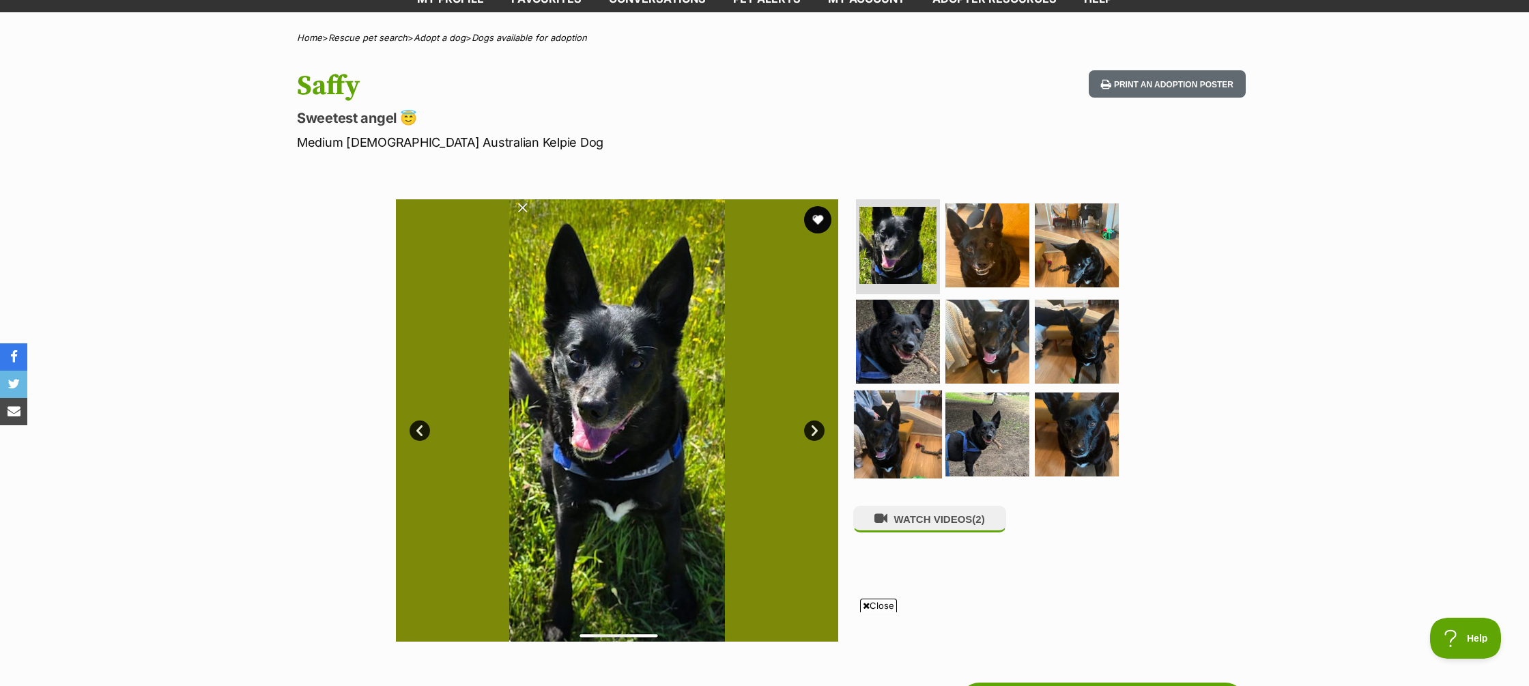
scroll to position [85, 0]
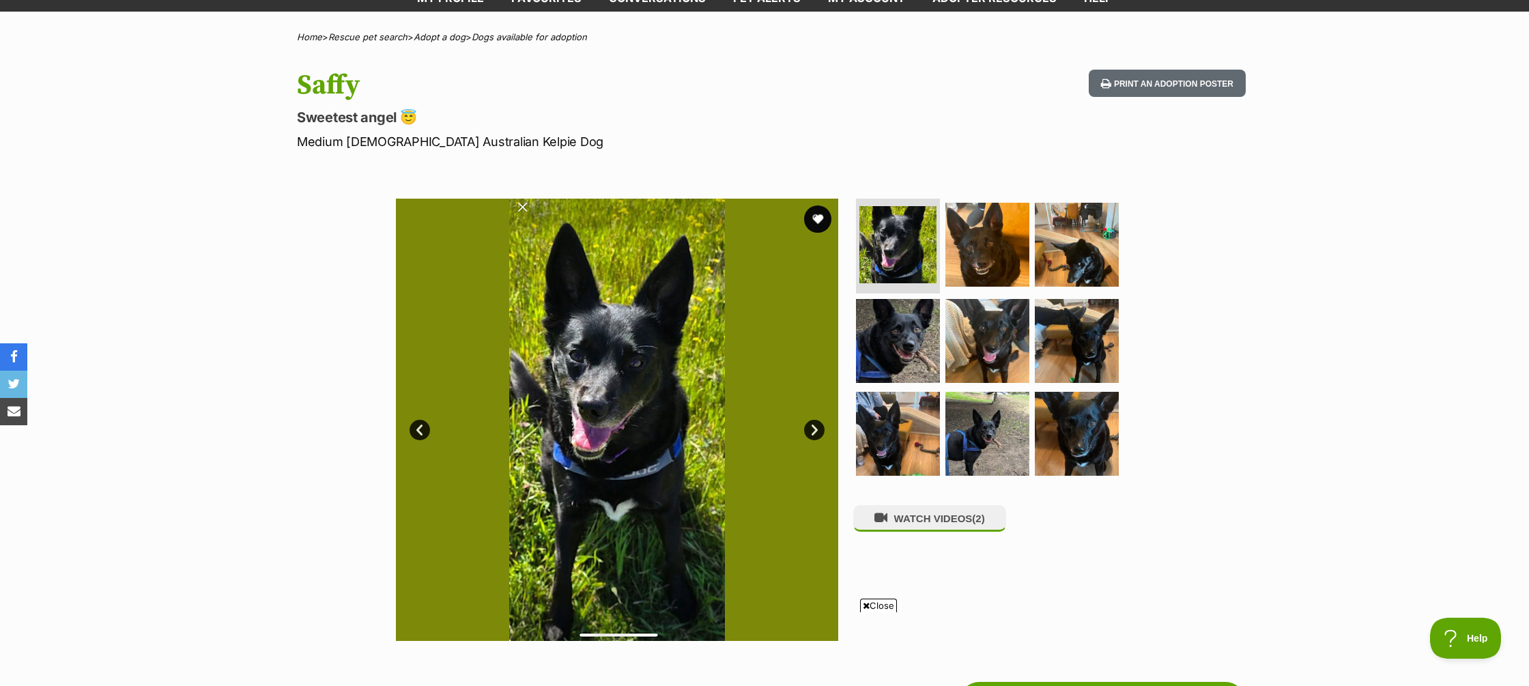
click at [811, 430] on link "Next" at bounding box center [814, 430] width 20 height 20
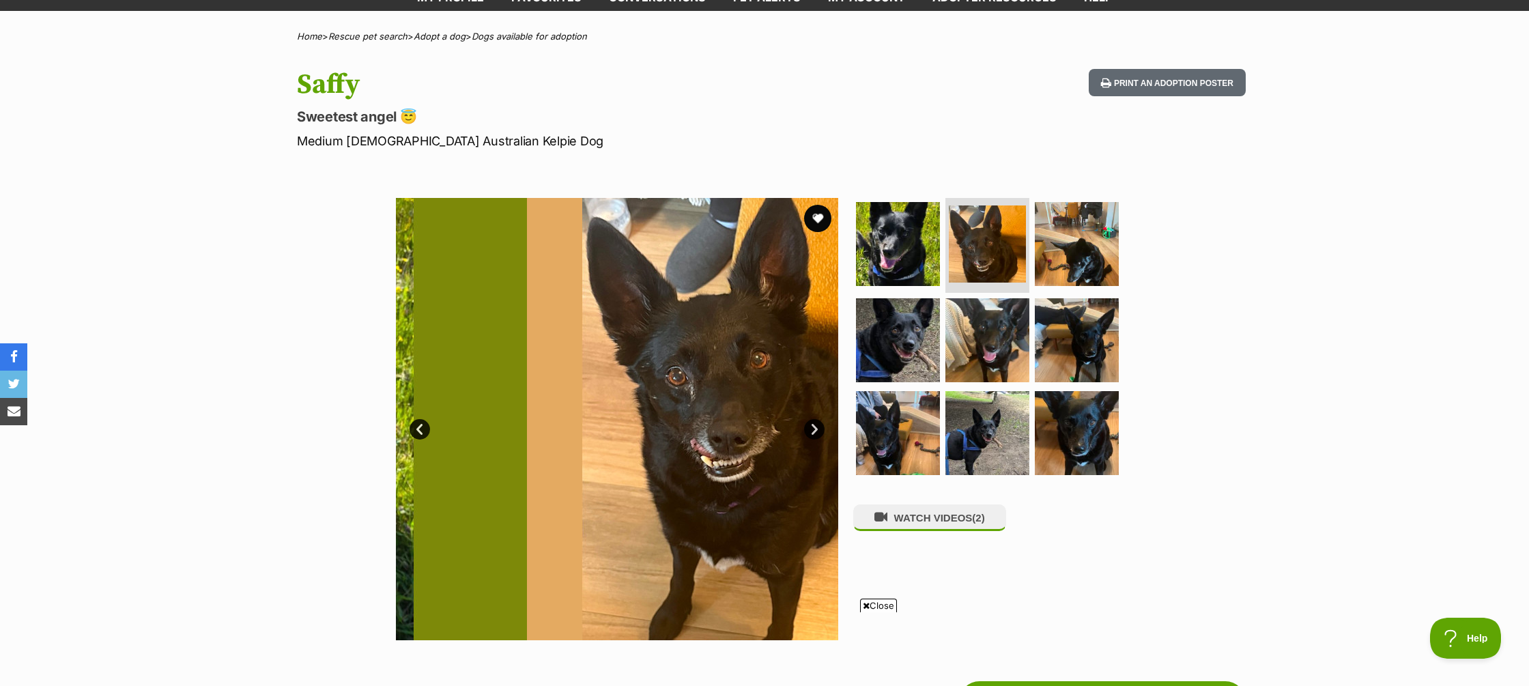
scroll to position [87, 0]
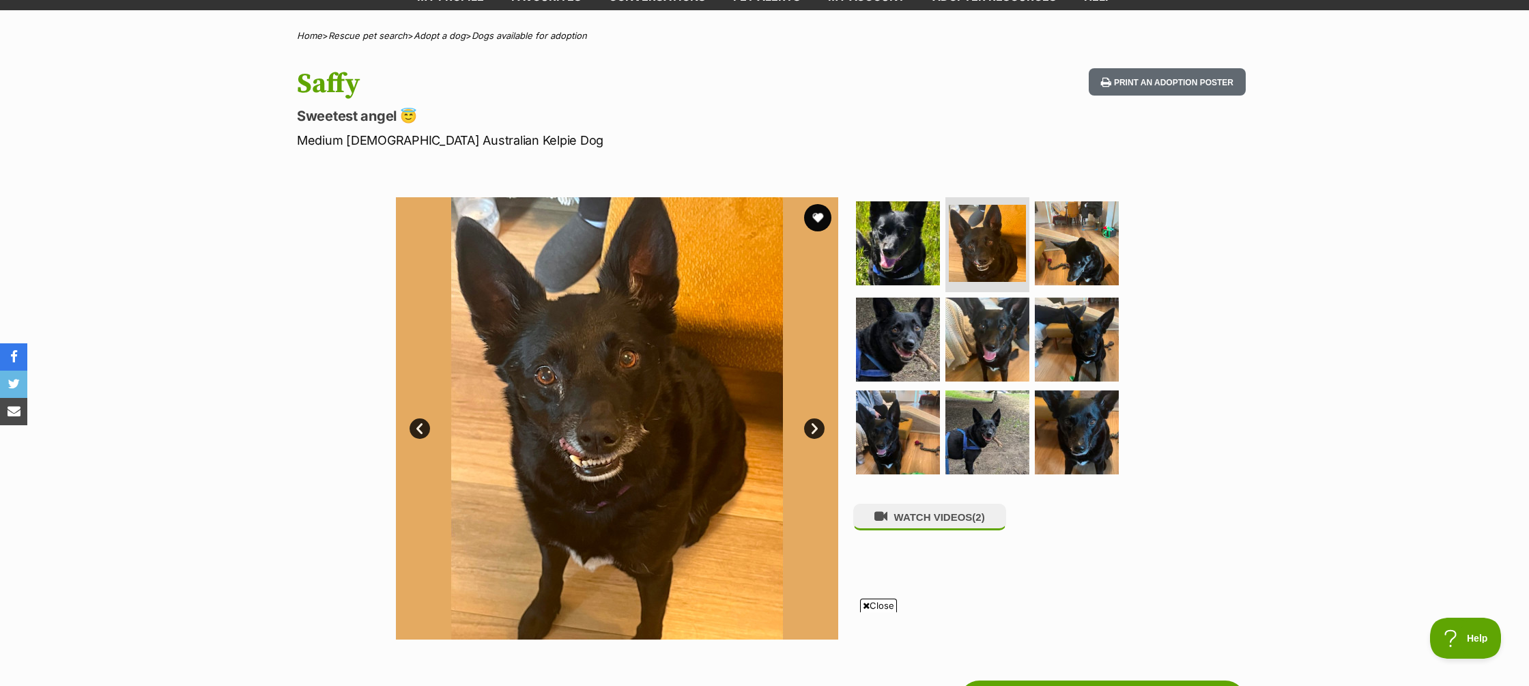
click at [811, 430] on link "Next" at bounding box center [814, 429] width 20 height 20
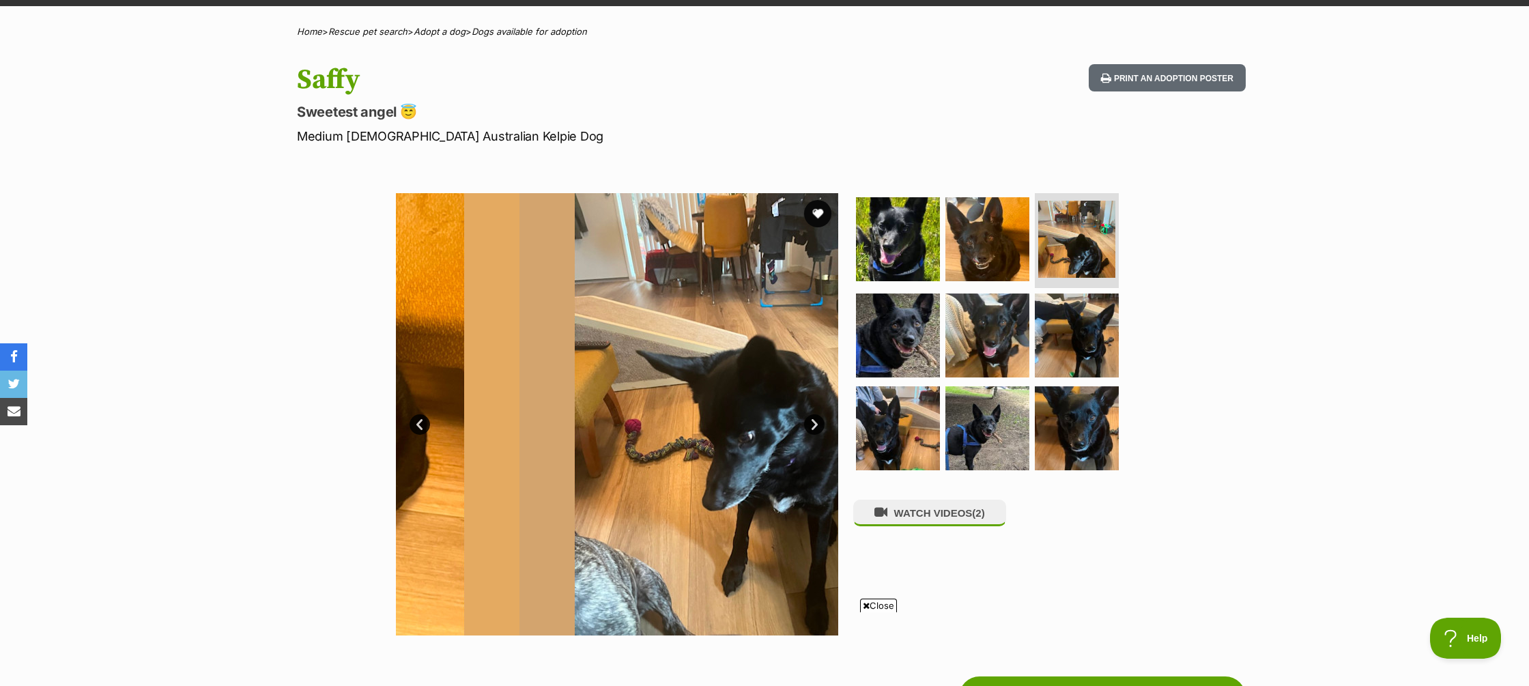
scroll to position [94, 0]
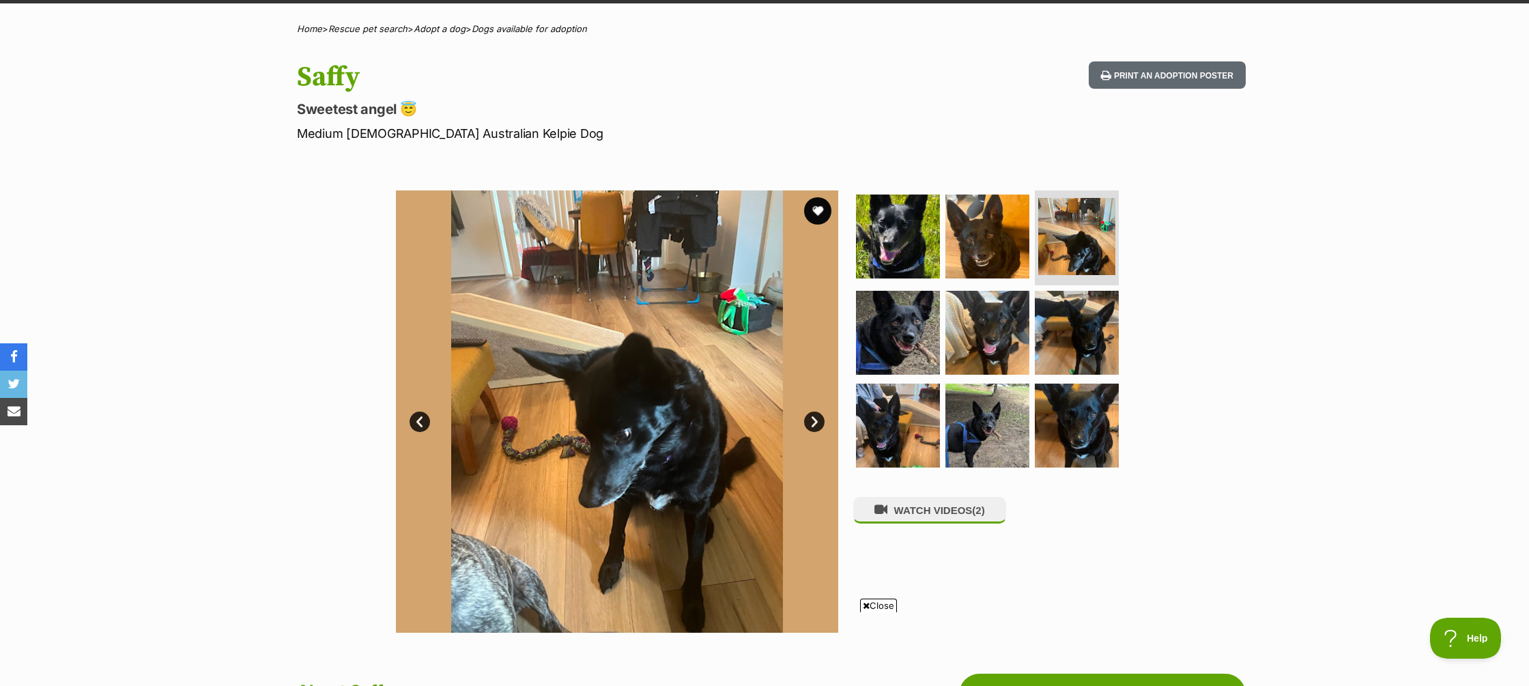
click at [811, 430] on link "Next" at bounding box center [814, 422] width 20 height 20
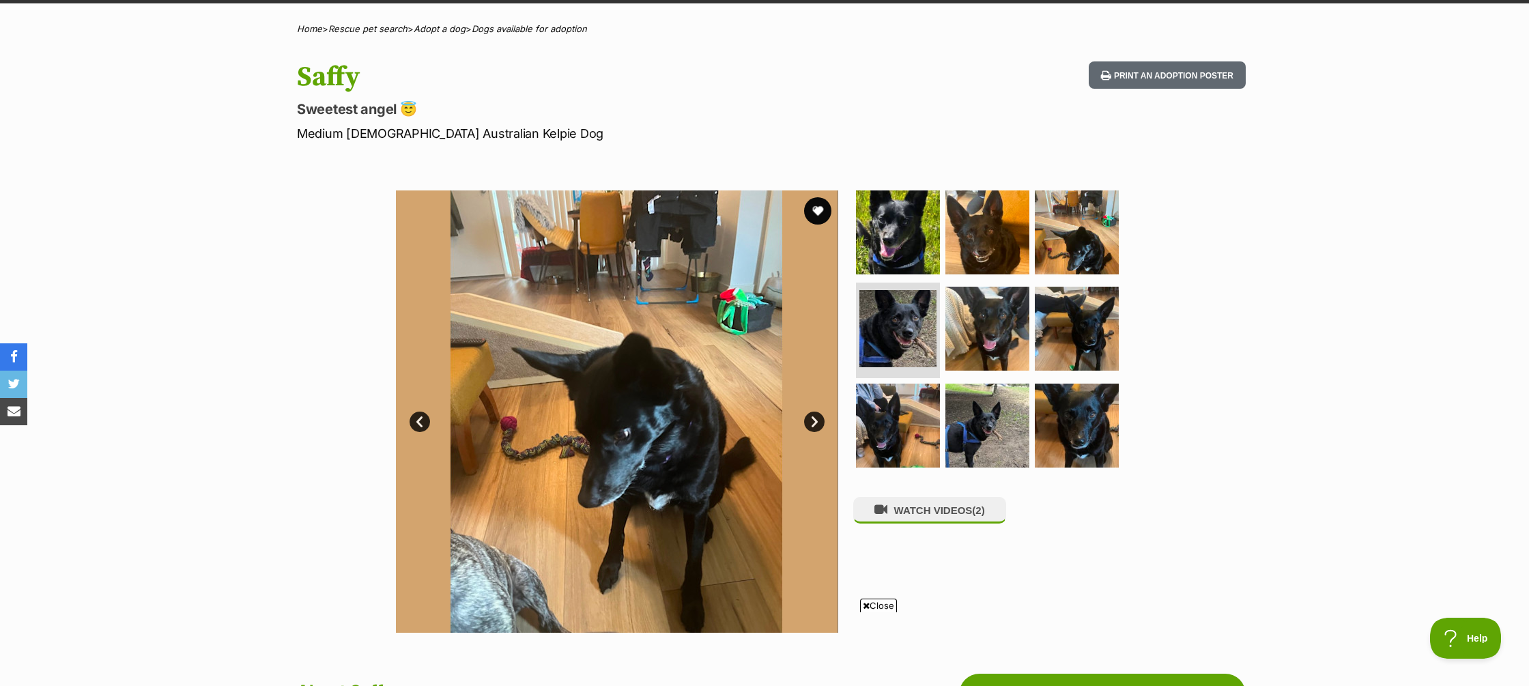
scroll to position [93, 0]
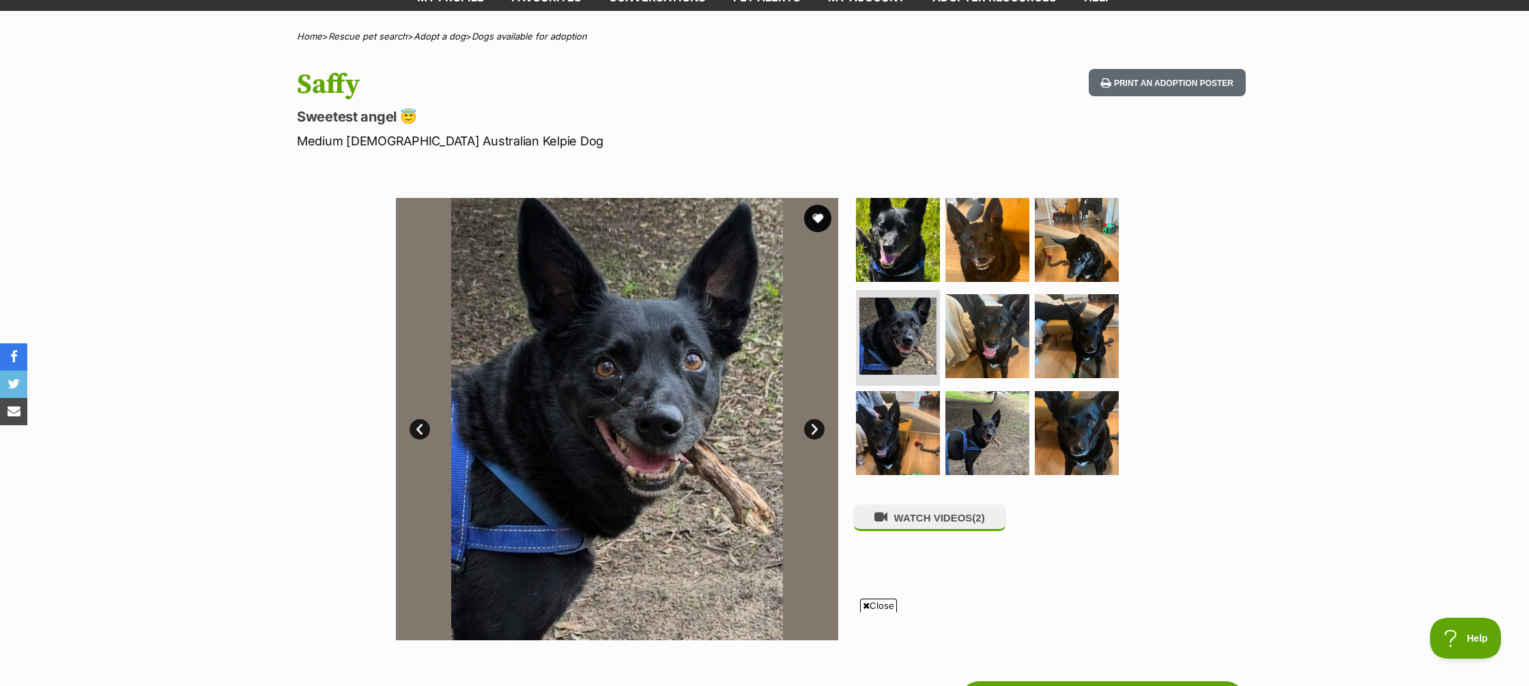
click at [819, 425] on link "Next" at bounding box center [814, 429] width 20 height 20
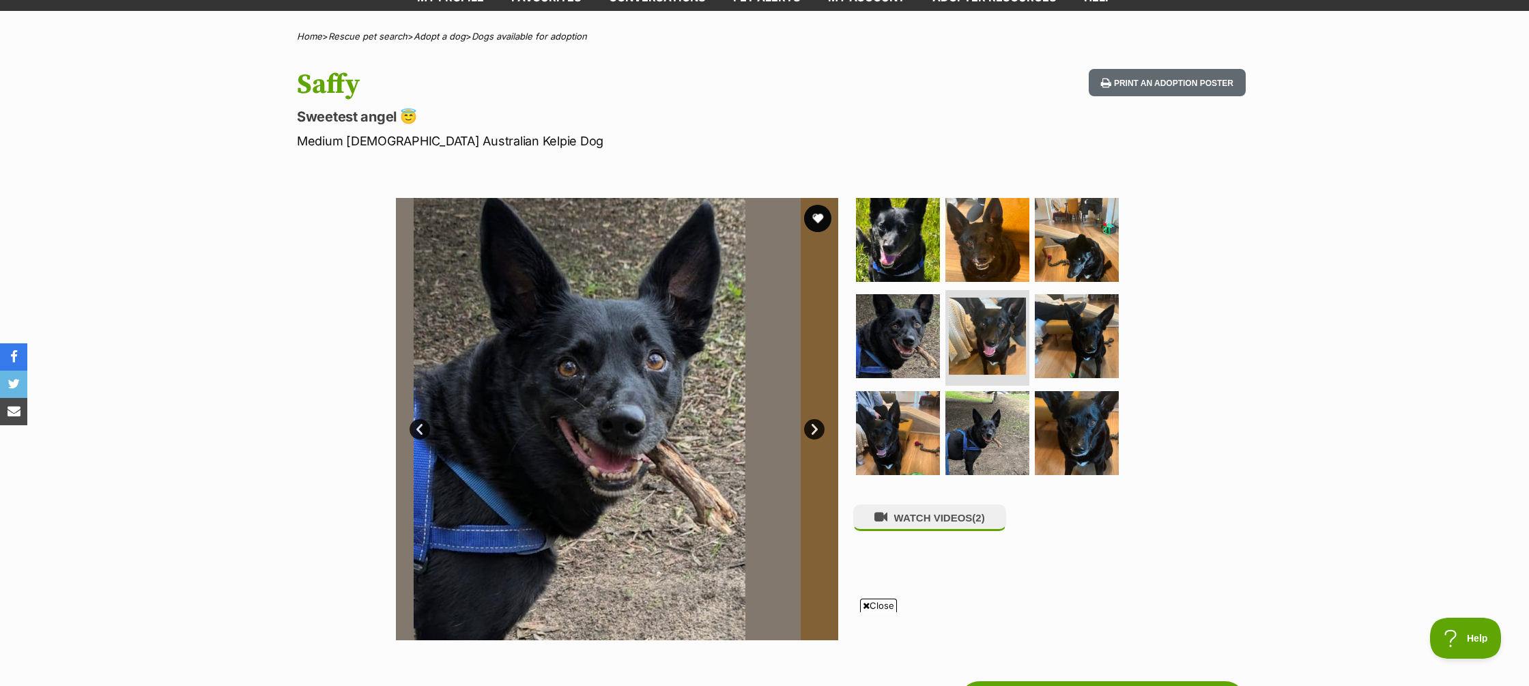
scroll to position [90, 0]
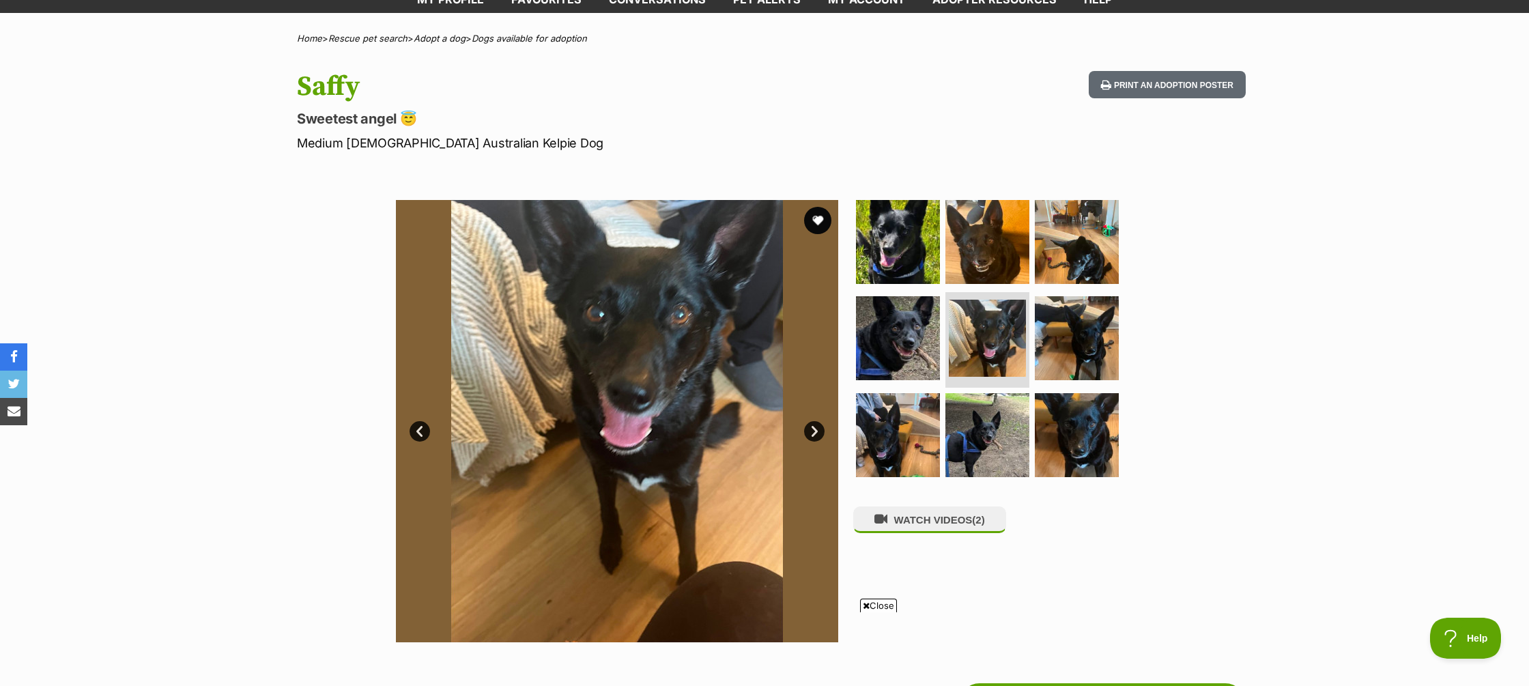
click at [819, 425] on link "Next" at bounding box center [814, 431] width 20 height 20
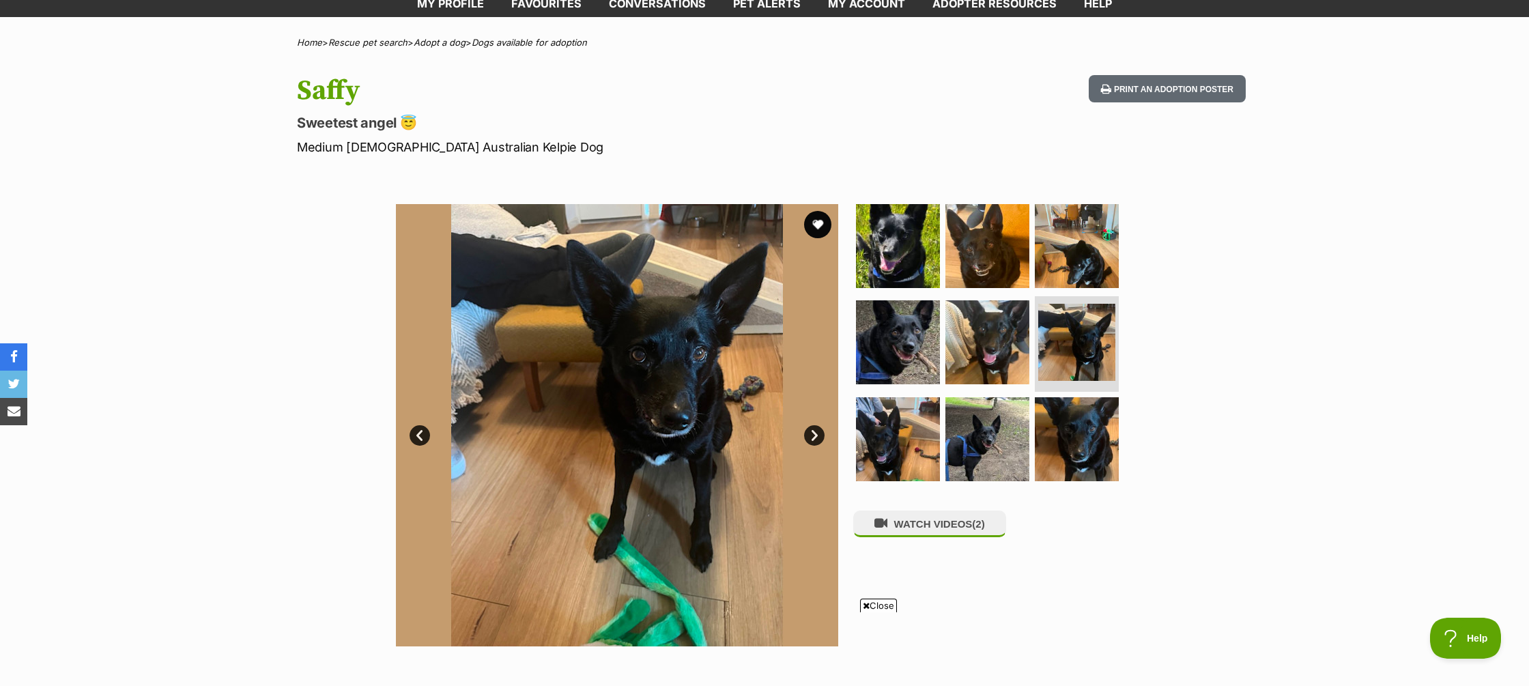
click at [815, 436] on link "Next" at bounding box center [814, 435] width 20 height 20
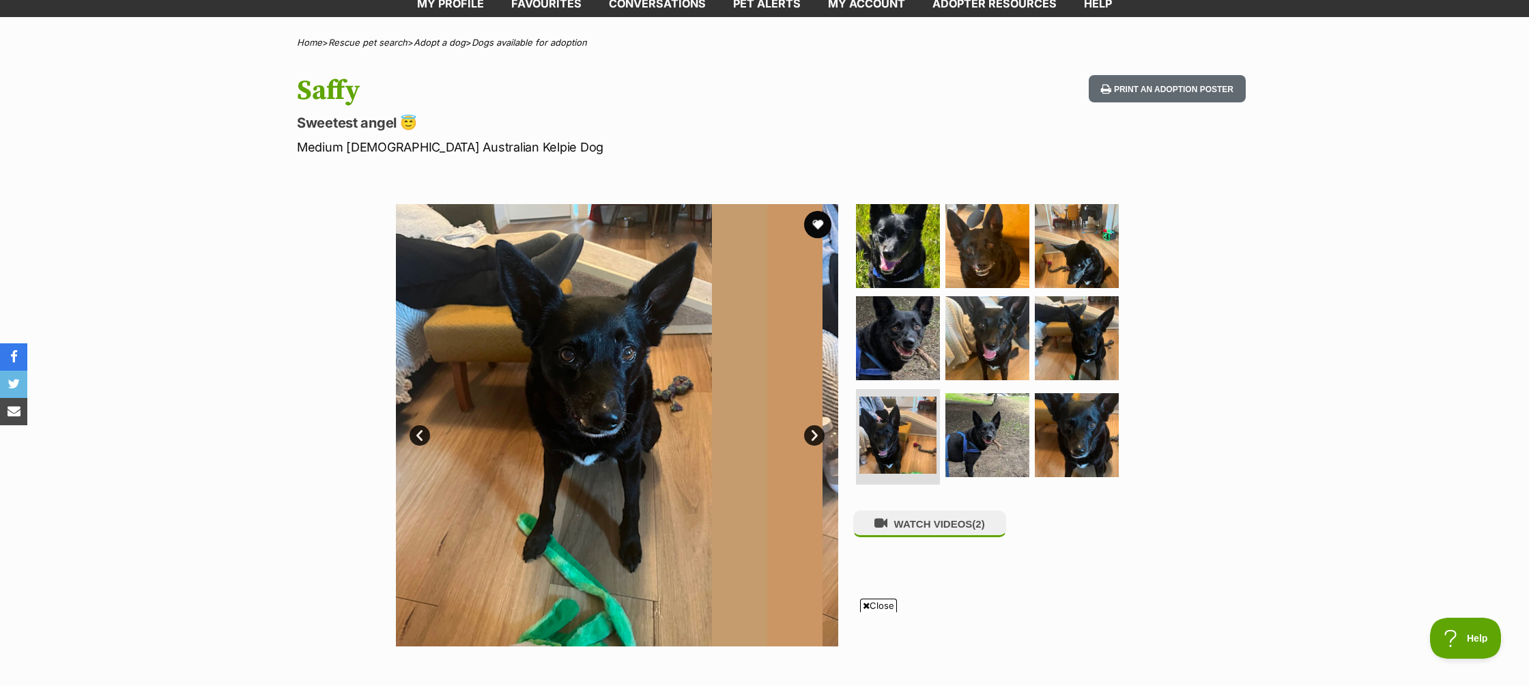
scroll to position [81, 0]
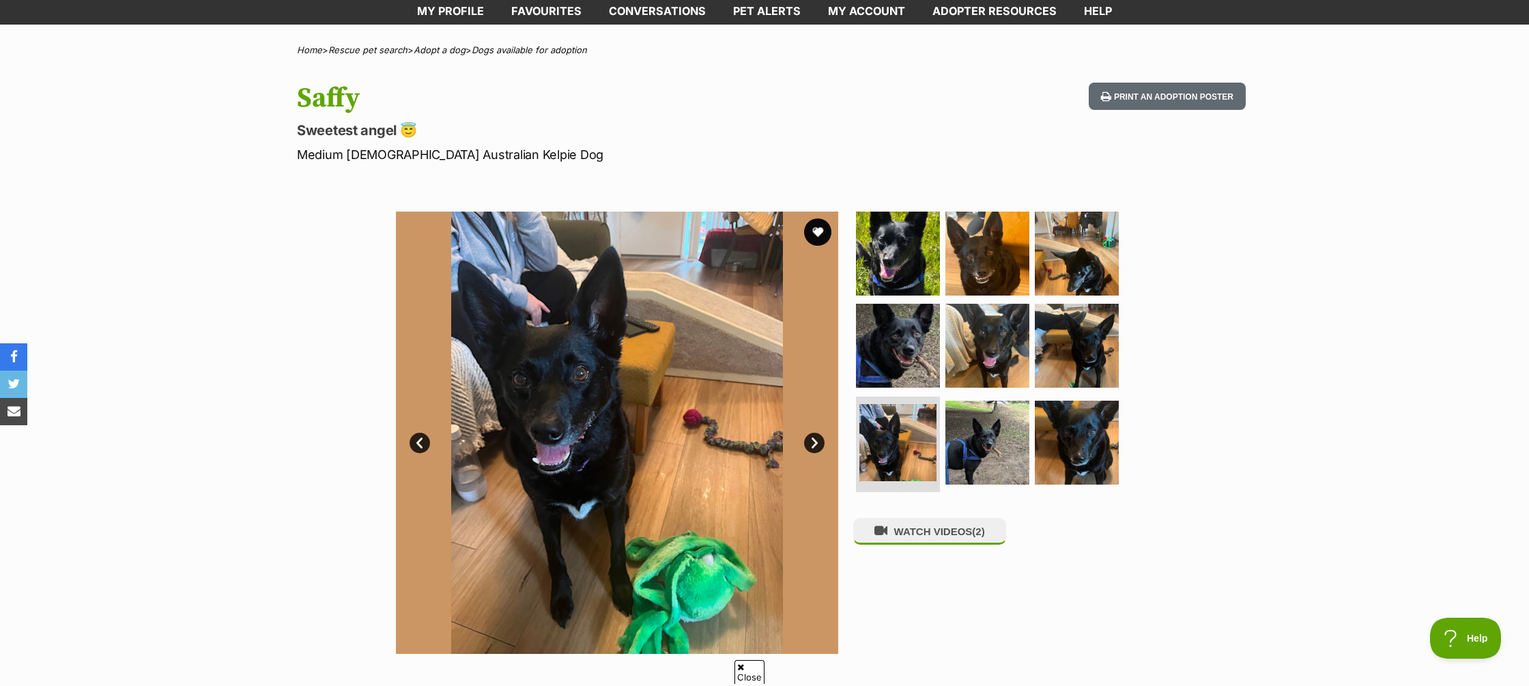
click at [815, 436] on link "Next" at bounding box center [814, 443] width 20 height 20
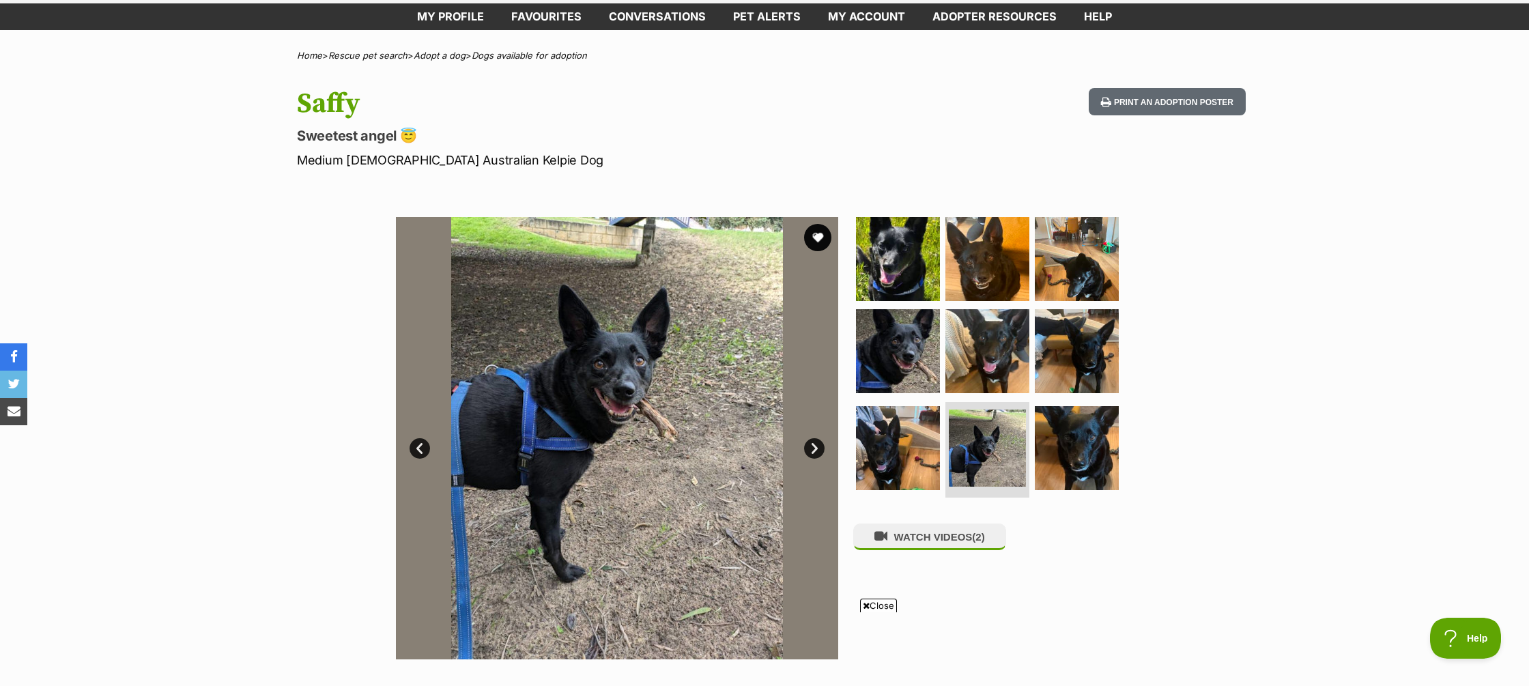
scroll to position [64, 0]
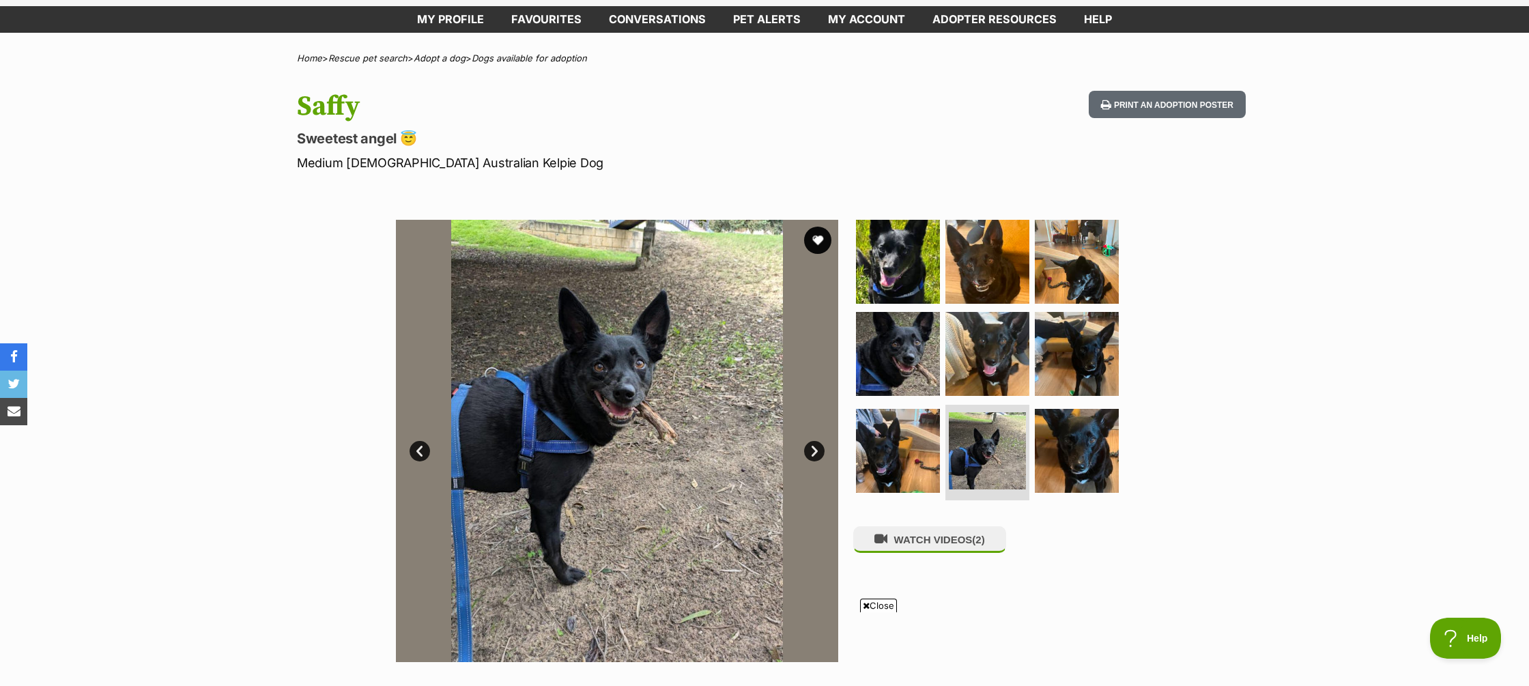
click at [814, 449] on link "Next" at bounding box center [814, 451] width 20 height 20
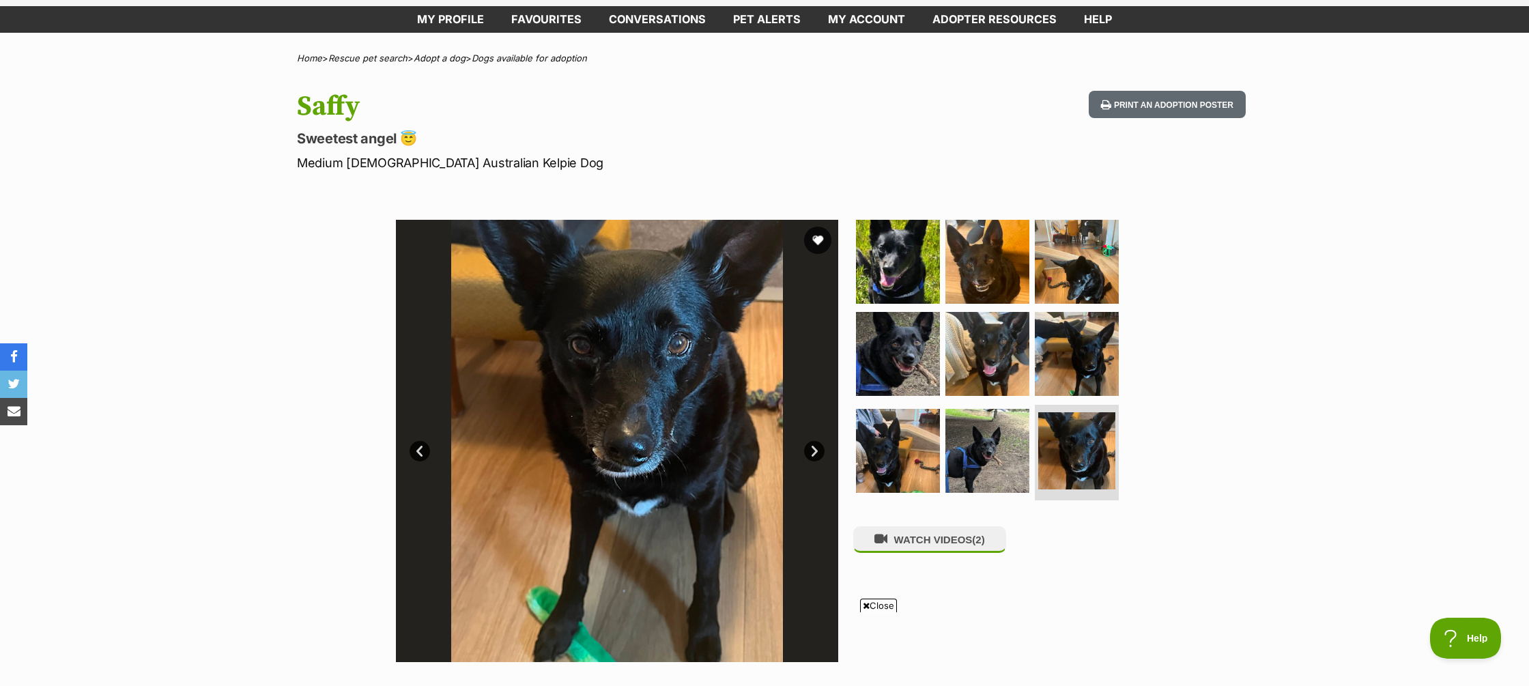
click at [815, 449] on link "Next" at bounding box center [814, 451] width 20 height 20
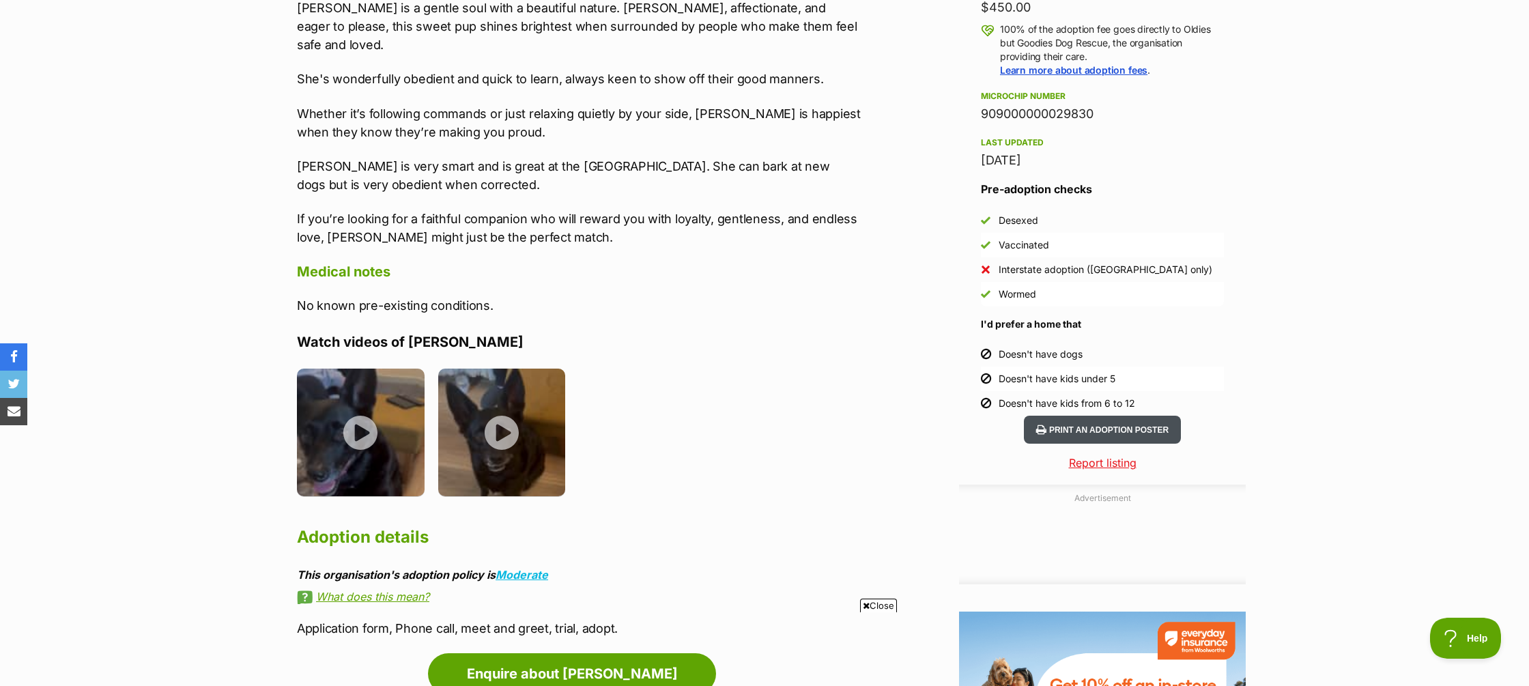
scroll to position [0, 0]
click at [1109, 416] on button "Print an adoption poster" at bounding box center [1102, 430] width 157 height 28
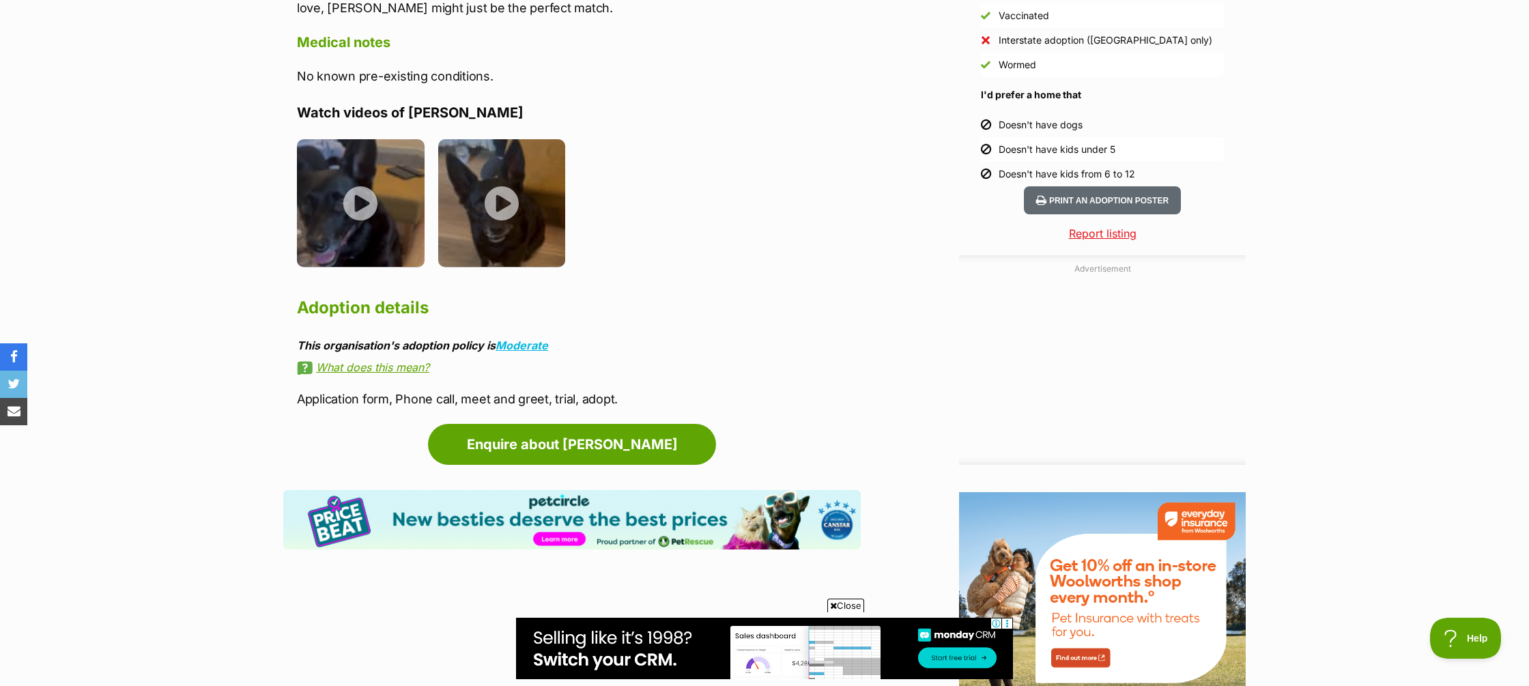
scroll to position [1265, 0]
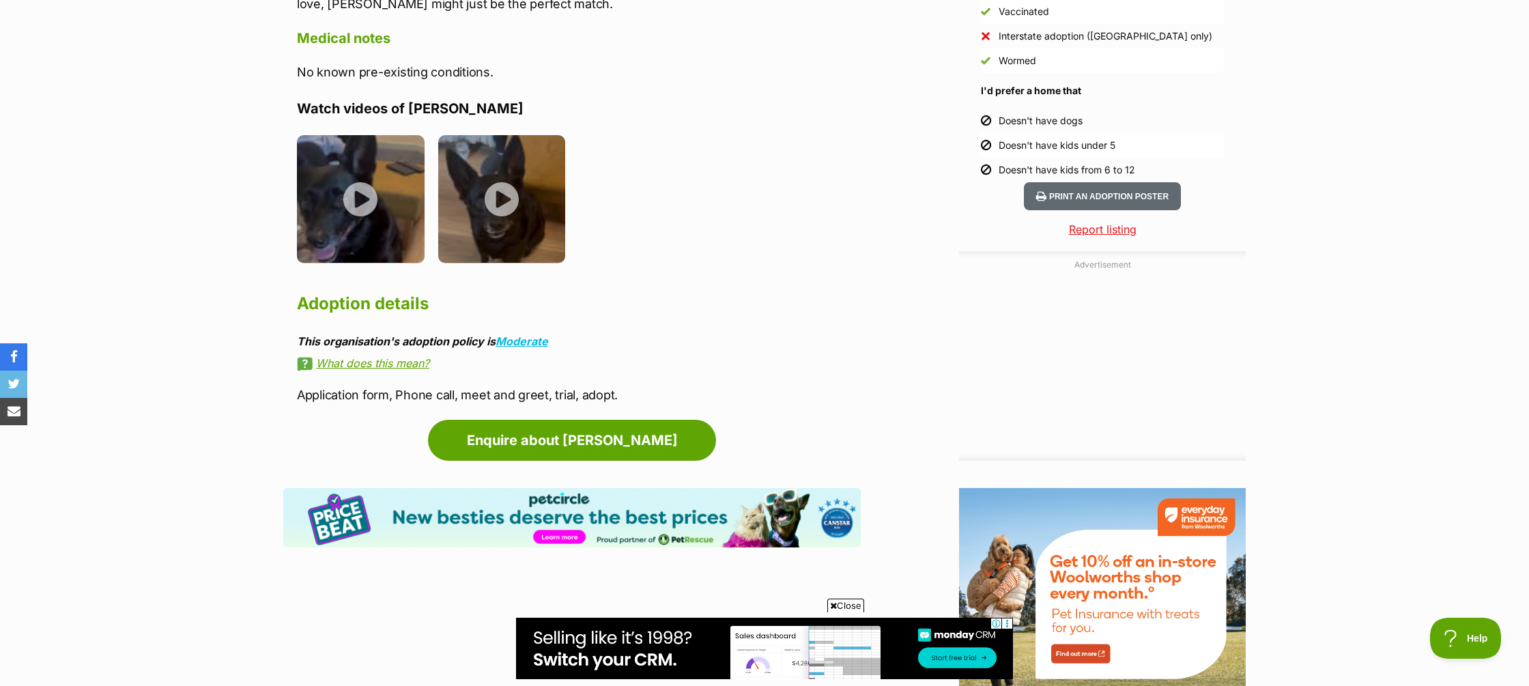
click at [376, 357] on link "What does this mean?" at bounding box center [579, 363] width 564 height 12
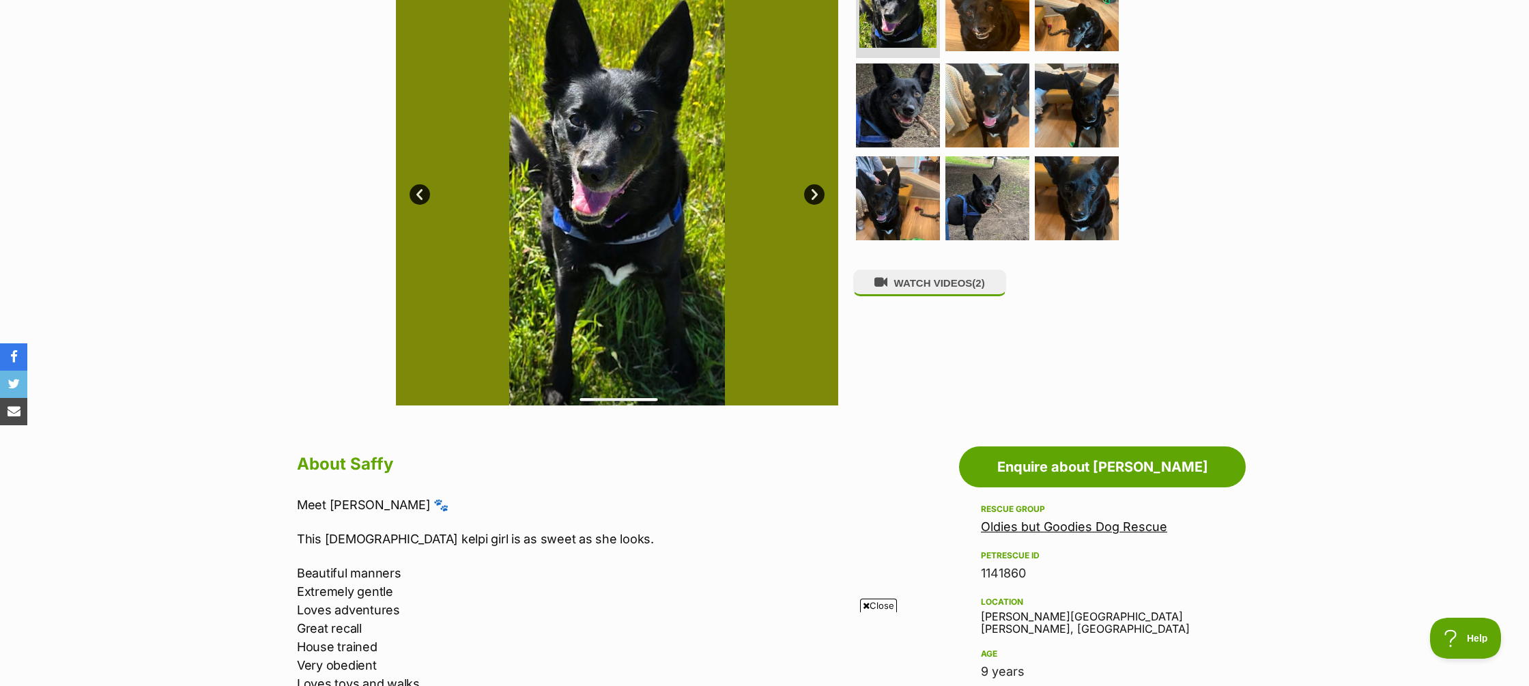
scroll to position [0, 0]
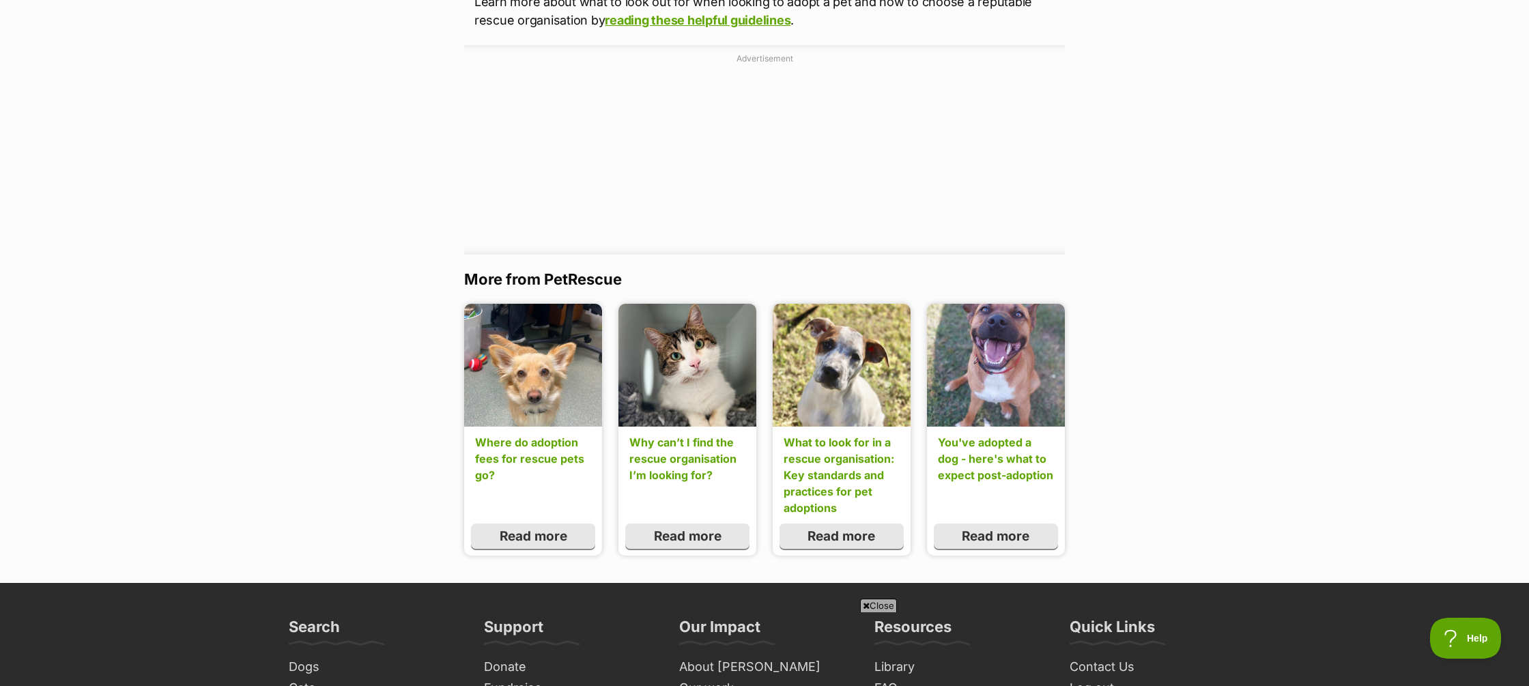
scroll to position [1276, 0]
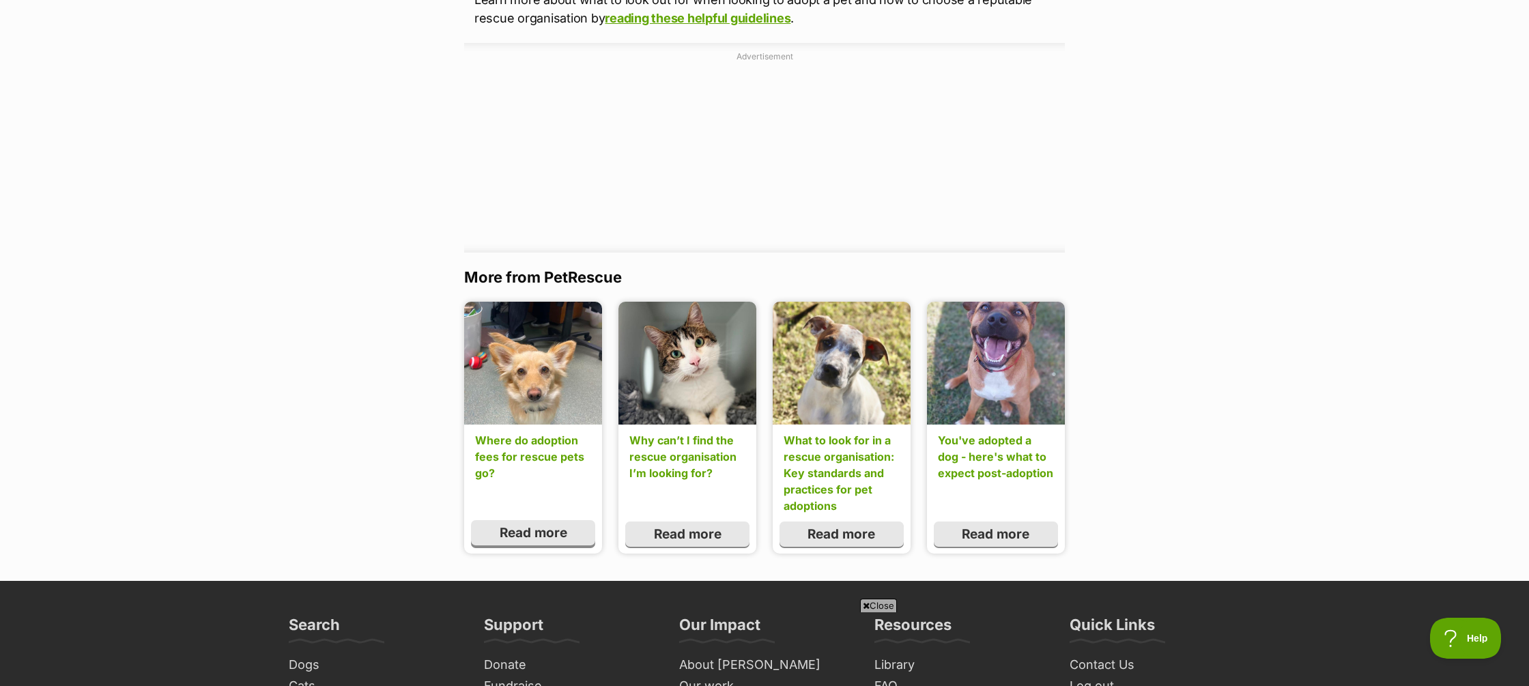
click at [545, 533] on link "Read more" at bounding box center [533, 533] width 124 height 26
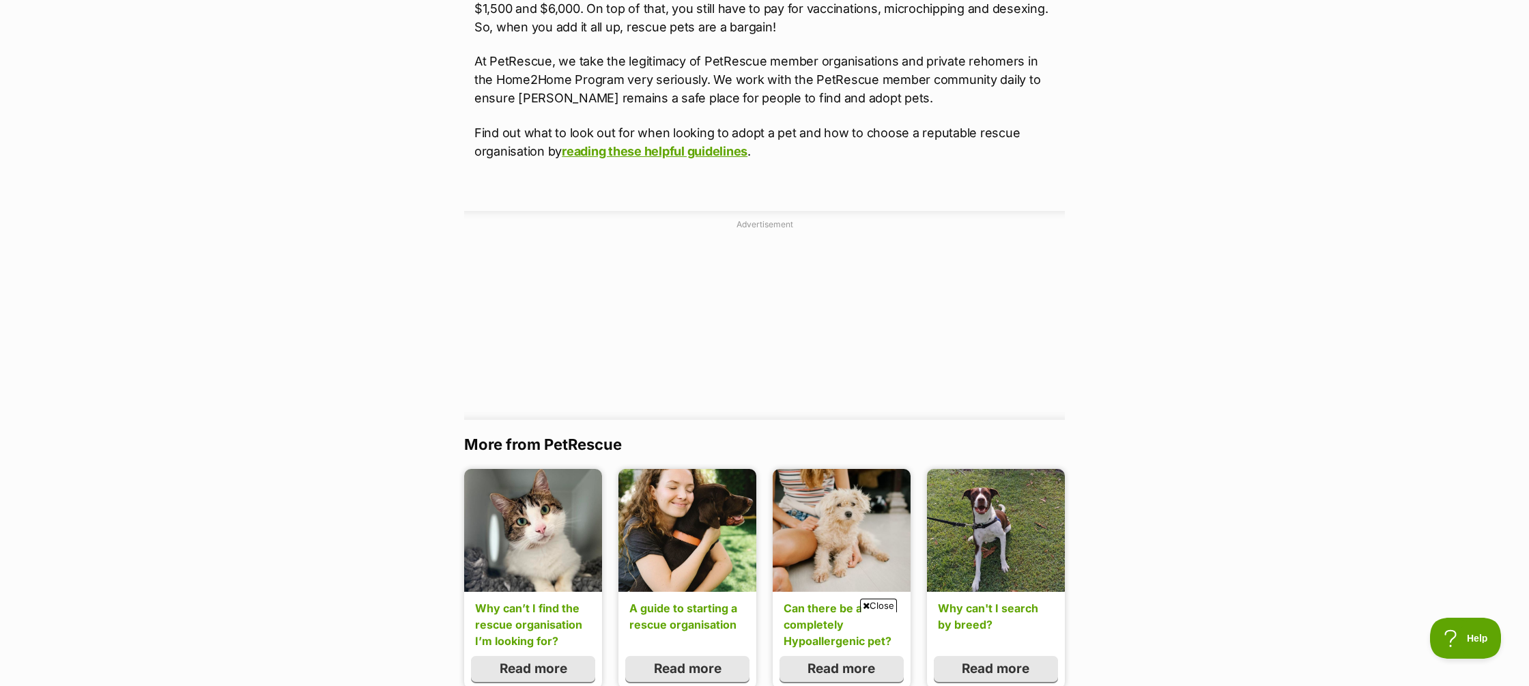
scroll to position [1383, 0]
